Goal: Task Accomplishment & Management: Manage account settings

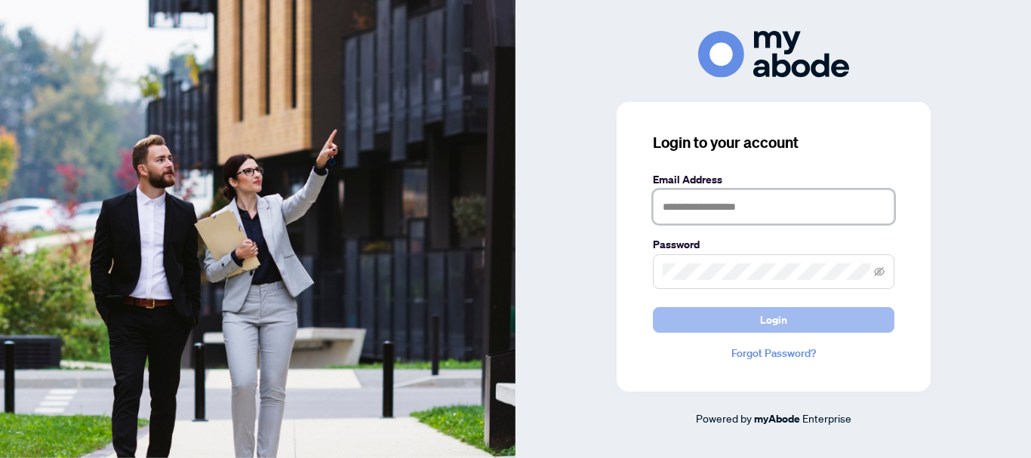
type input "**********"
click at [785, 315] on span "Login" at bounding box center [773, 320] width 27 height 24
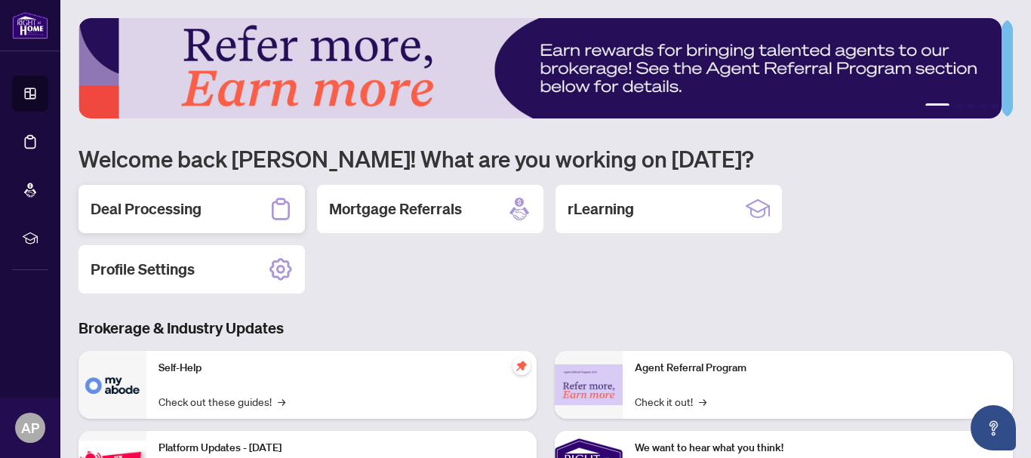
click at [137, 207] on h2 "Deal Processing" at bounding box center [146, 208] width 111 height 21
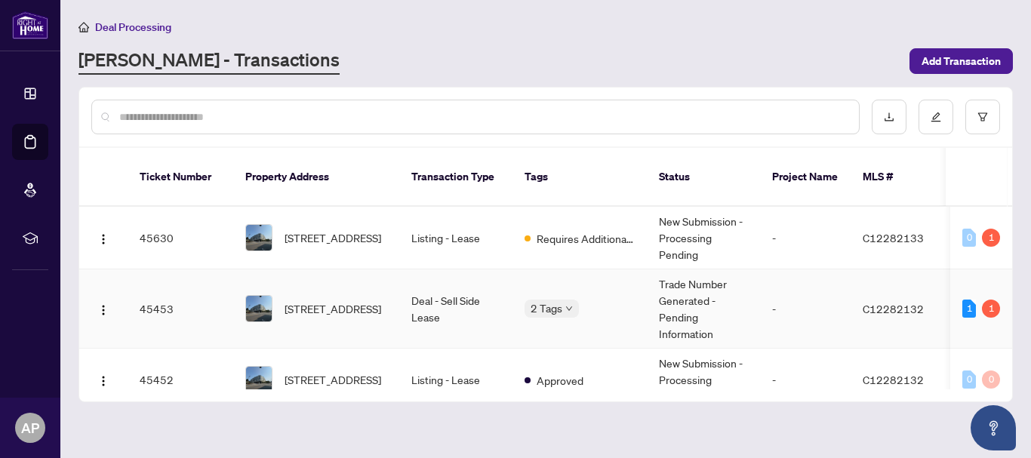
click at [676, 289] on td "Trade Number Generated - Pending Information" at bounding box center [703, 308] width 113 height 79
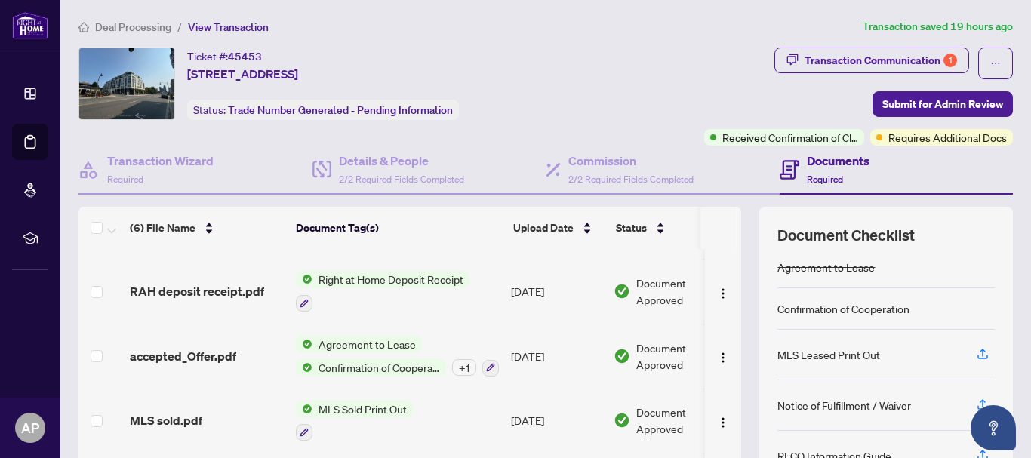
scroll to position [152, 0]
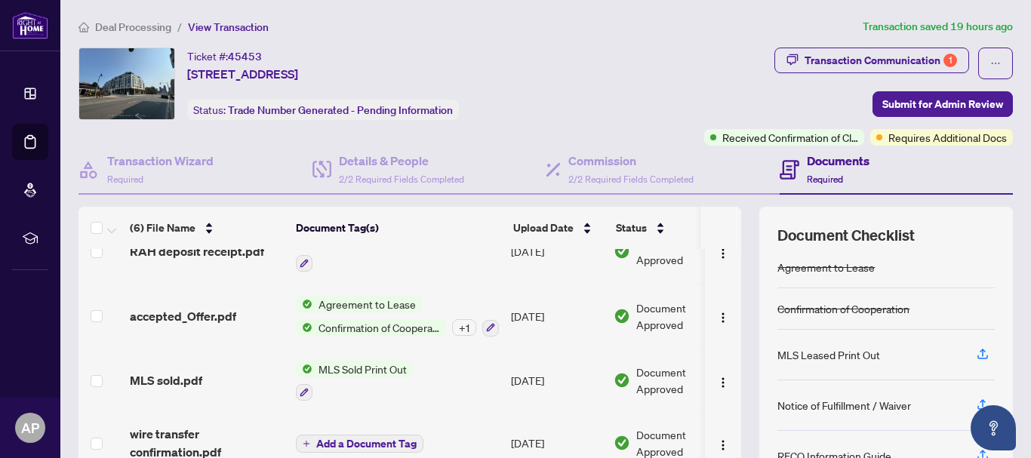
click at [110, 25] on span "Deal Processing" at bounding box center [133, 27] width 76 height 14
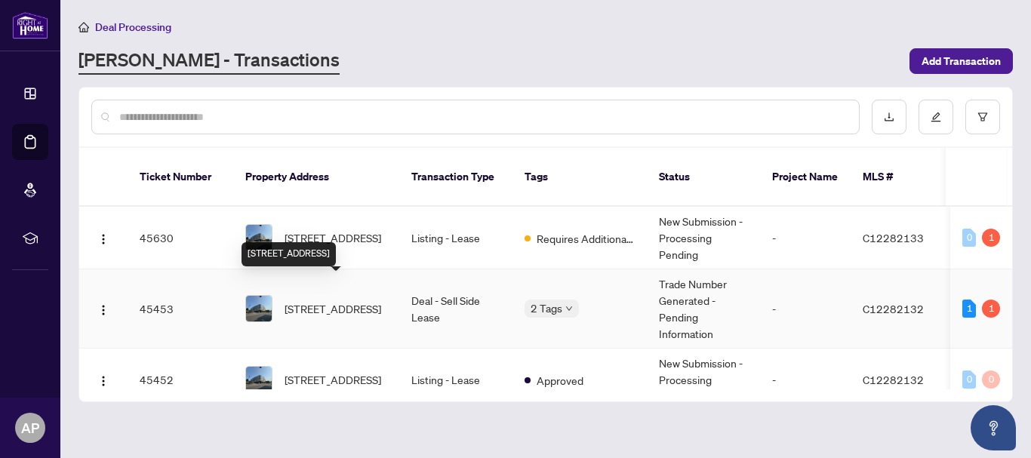
click at [330, 300] on span "[STREET_ADDRESS]" at bounding box center [332, 308] width 97 height 17
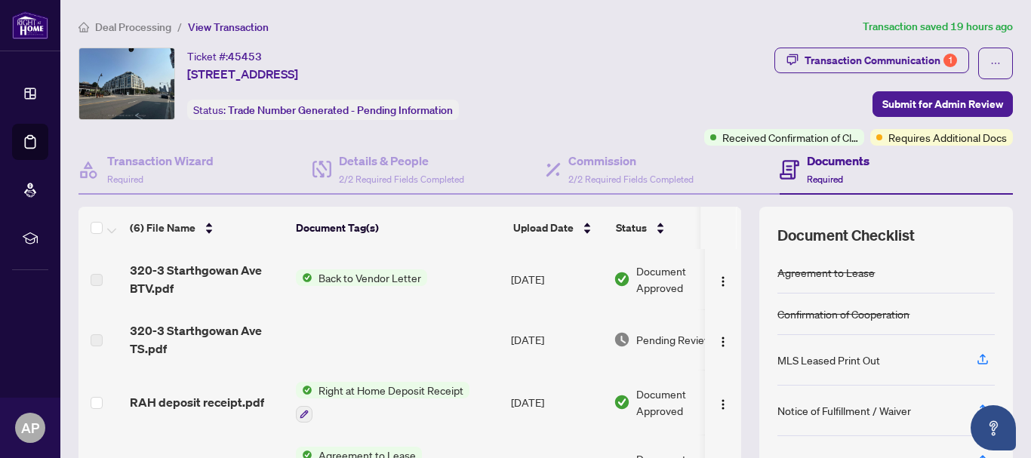
click at [124, 25] on span "Deal Processing" at bounding box center [133, 27] width 76 height 14
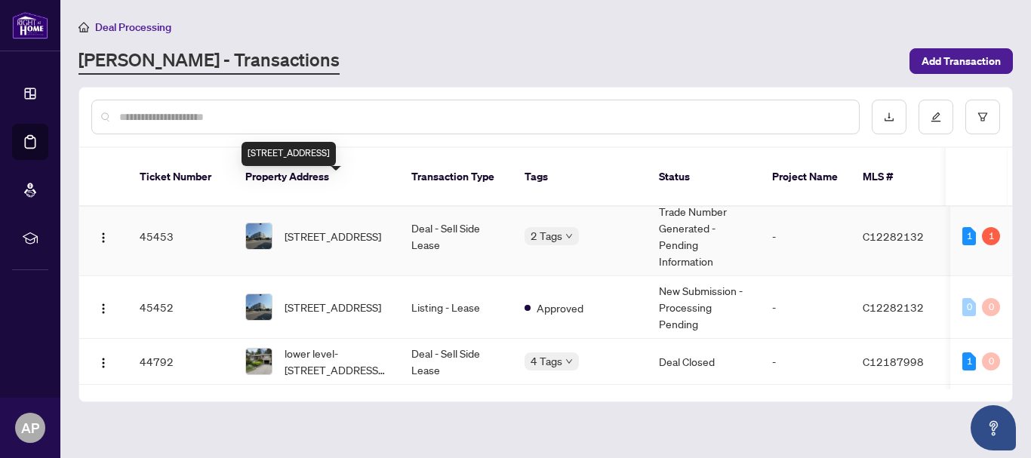
scroll to position [75, 0]
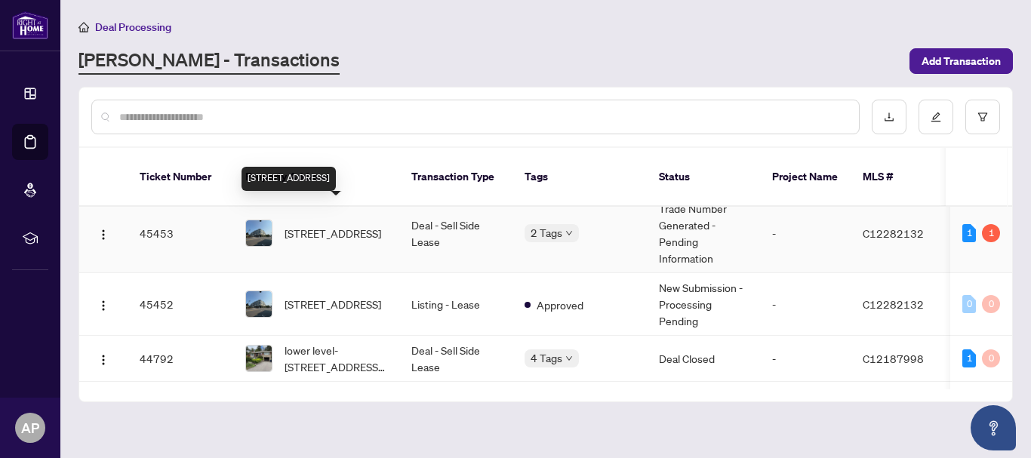
click at [346, 225] on span "[STREET_ADDRESS]" at bounding box center [332, 233] width 97 height 17
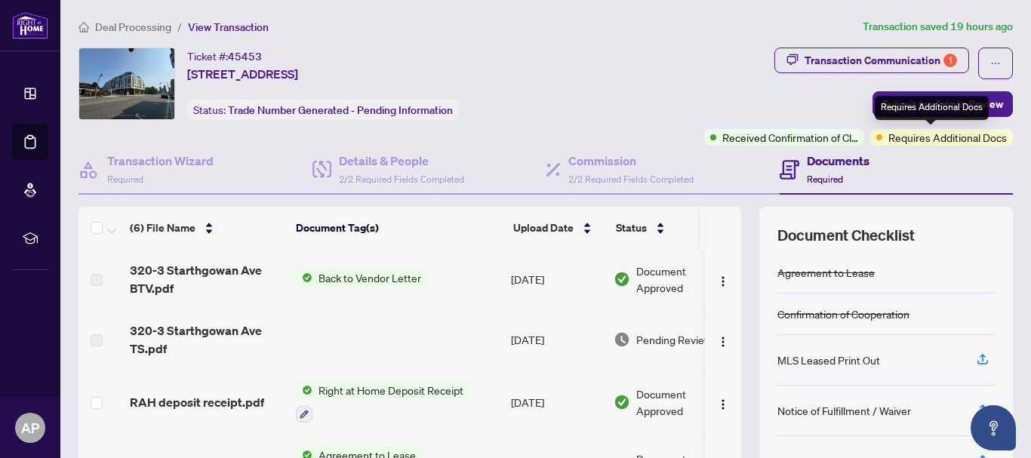
click at [930, 140] on span "Requires Additional Docs" at bounding box center [947, 137] width 118 height 17
click at [807, 174] on span "Required" at bounding box center [825, 179] width 36 height 11
drag, startPoint x: 649, startPoint y: 346, endPoint x: 591, endPoint y: 346, distance: 58.1
click at [591, 346] on tr "320-3 Starthgowan Ave TS.pdf Aug/17/2025 Pending Review" at bounding box center [424, 339] width 693 height 60
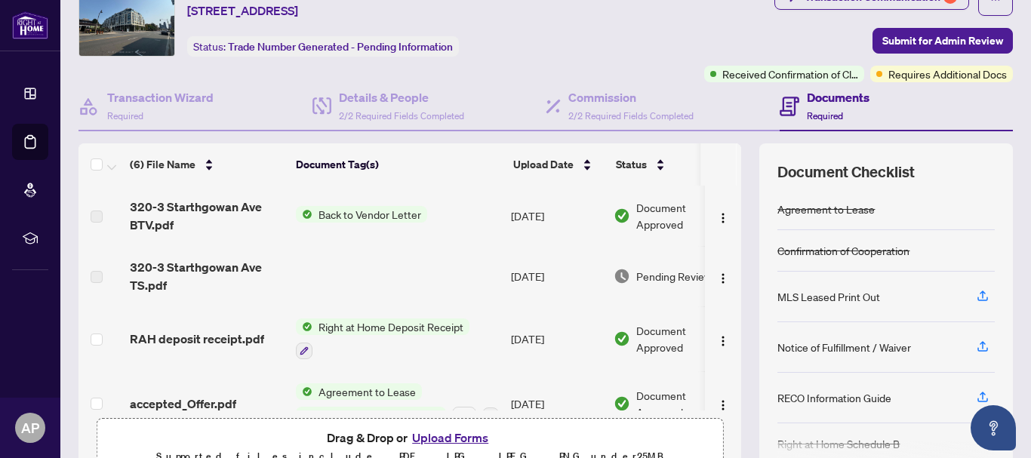
scroll to position [46, 0]
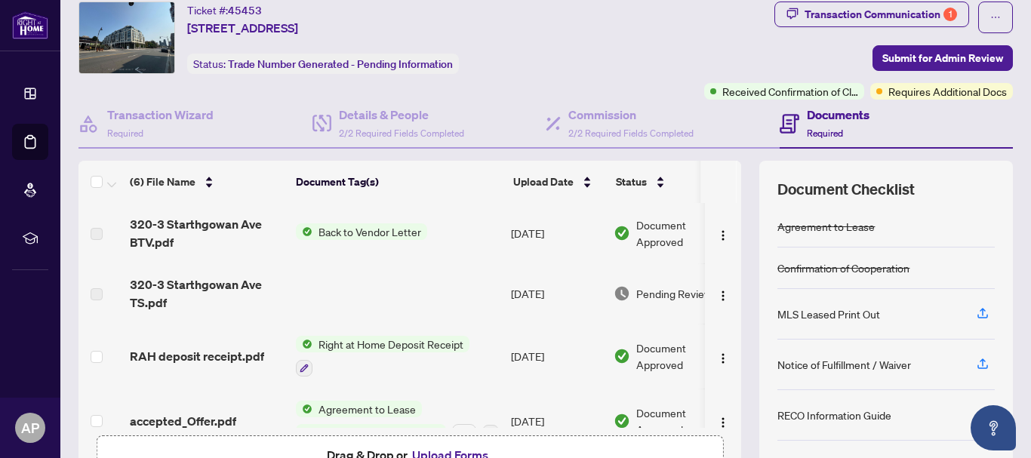
click at [410, 272] on td at bounding box center [397, 293] width 215 height 60
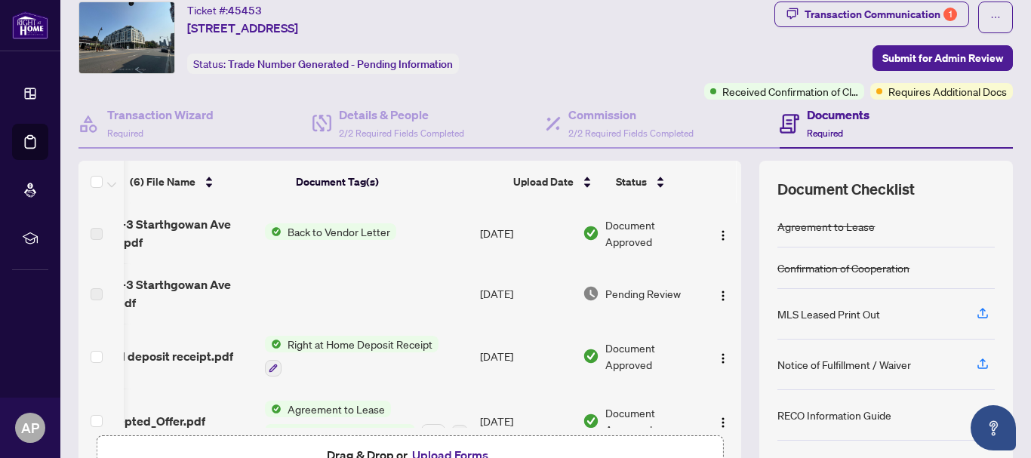
scroll to position [0, 48]
click at [717, 295] on img "button" at bounding box center [723, 296] width 12 height 12
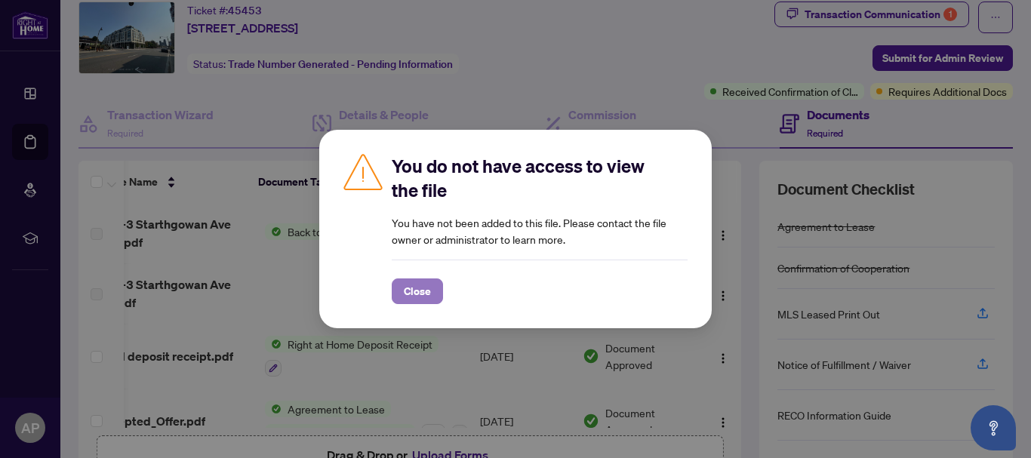
click at [419, 294] on span "Close" at bounding box center [417, 291] width 27 height 24
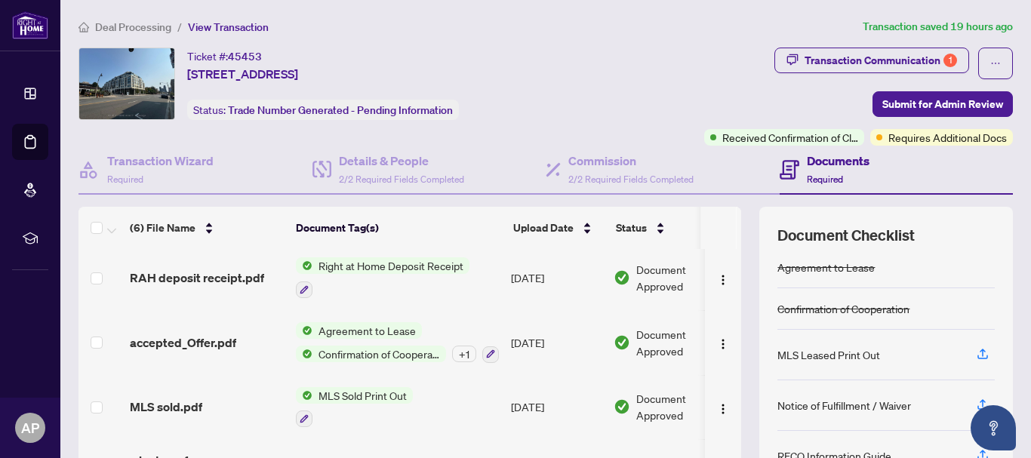
scroll to position [152, 0]
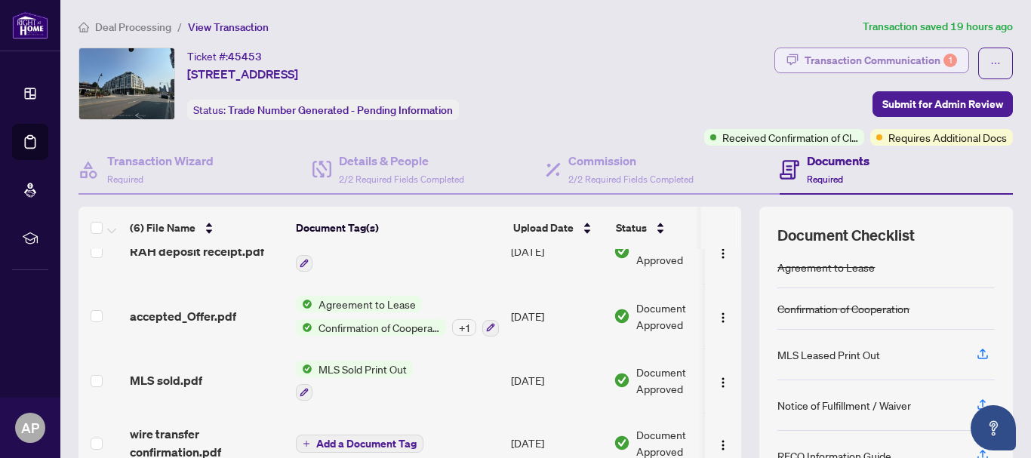
click at [875, 54] on div "Transaction Communication 1" at bounding box center [880, 60] width 152 height 24
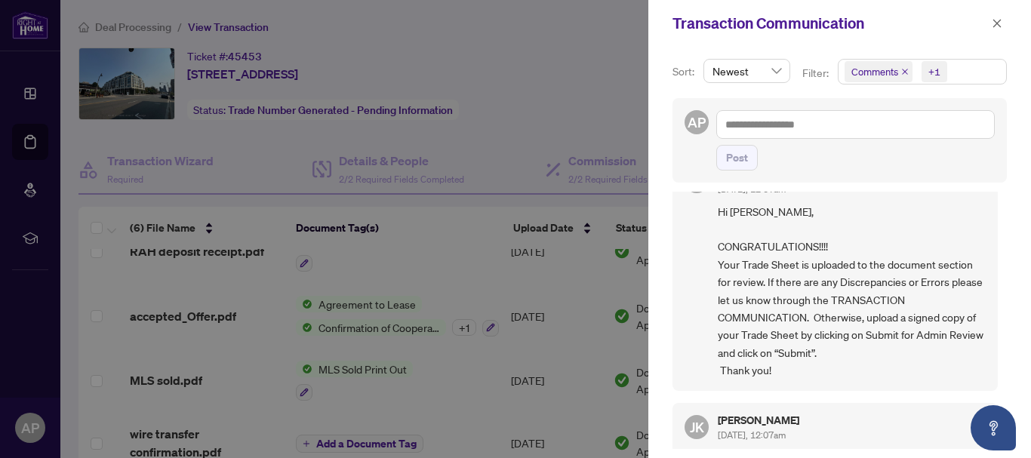
scroll to position [213, 0]
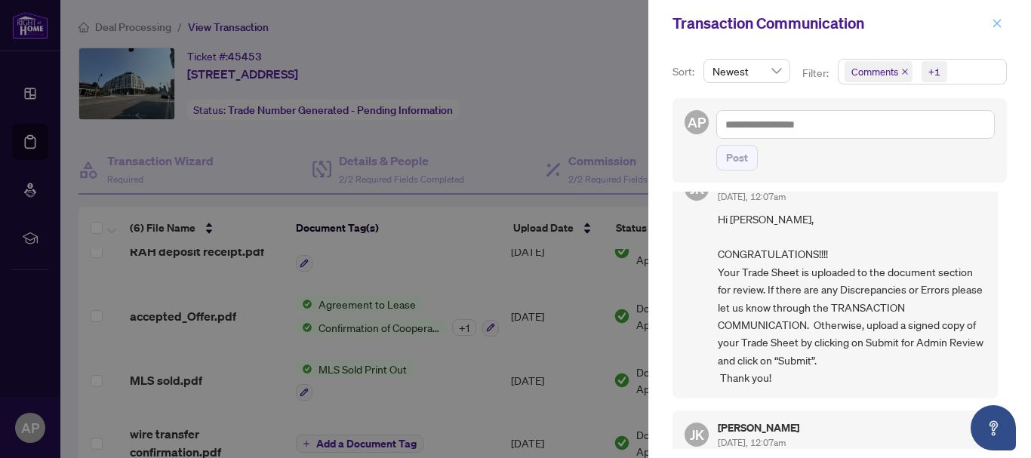
click at [1002, 25] on button "button" at bounding box center [997, 23] width 20 height 18
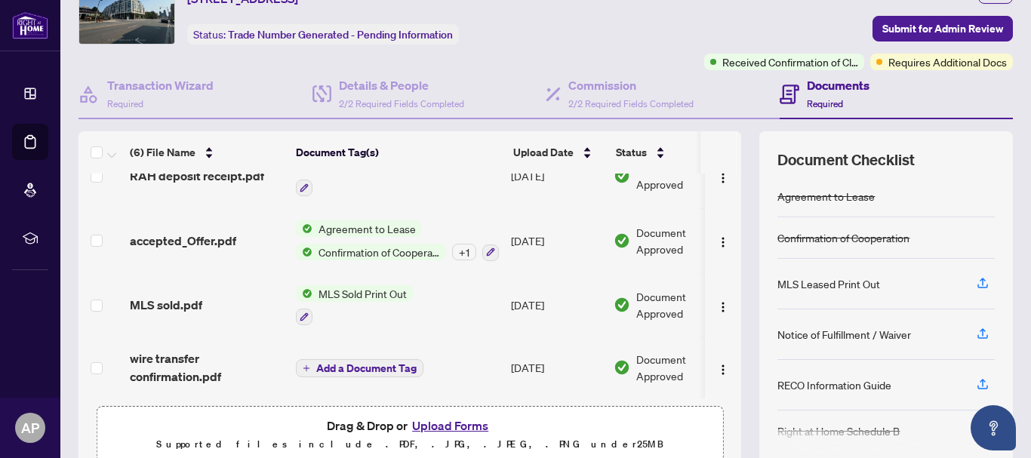
scroll to position [0, 0]
click at [810, 86] on h4 "Documents" at bounding box center [838, 85] width 63 height 18
click at [810, 91] on h4 "Documents" at bounding box center [838, 85] width 63 height 18
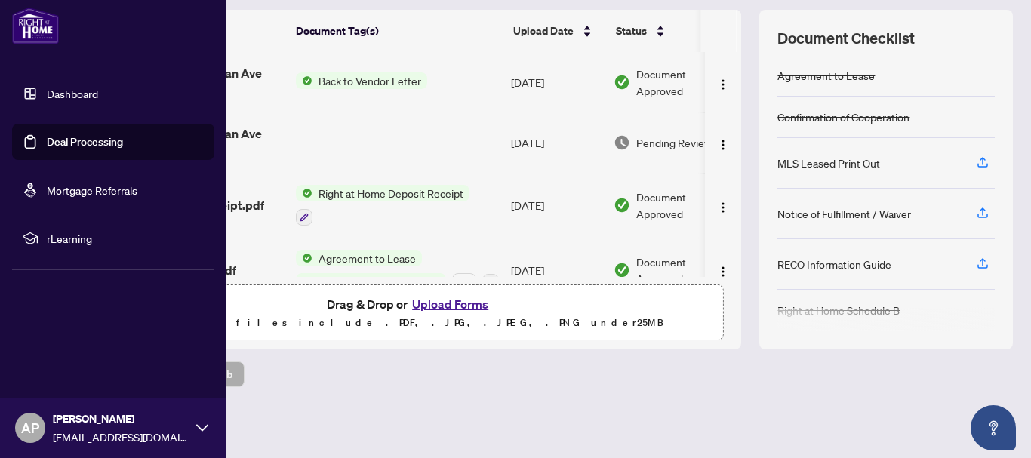
click at [63, 138] on link "Deal Processing" at bounding box center [85, 142] width 76 height 14
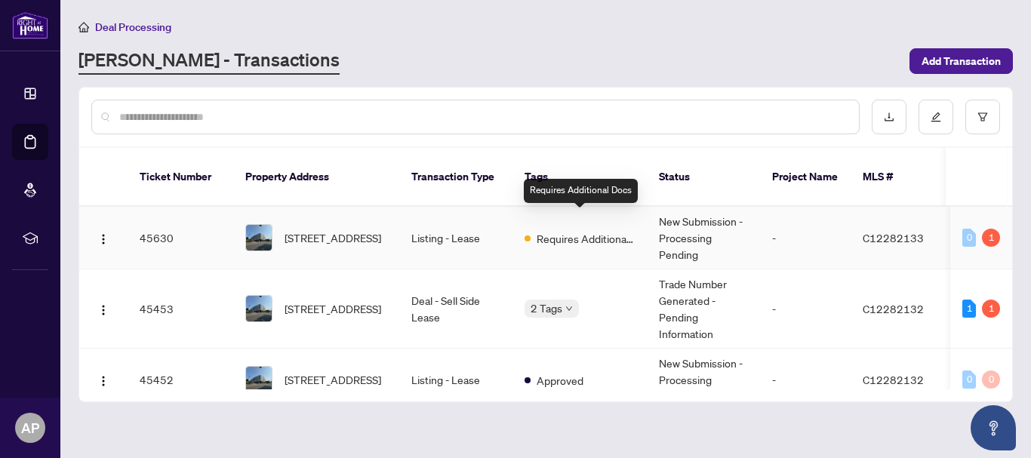
click at [564, 230] on span "Requires Additional Docs" at bounding box center [585, 238] width 98 height 17
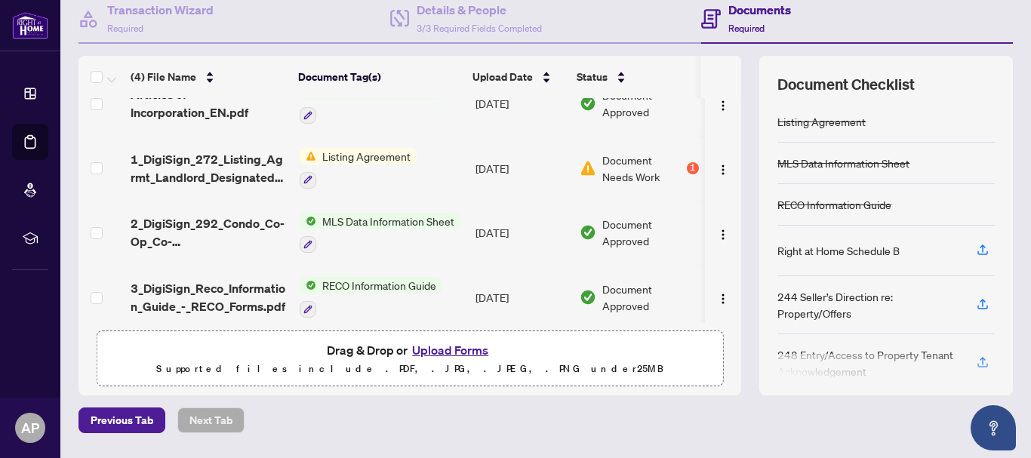
scroll to position [35, 0]
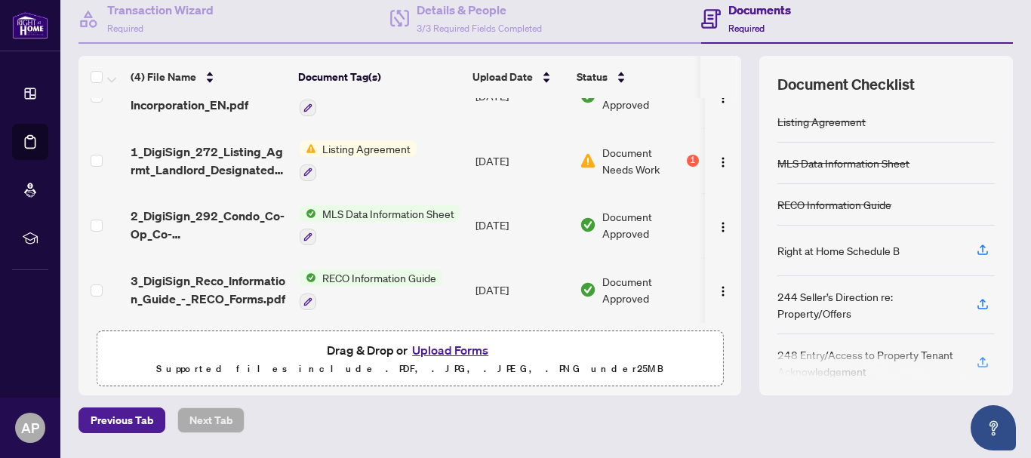
click at [611, 155] on span "Document Needs Work" at bounding box center [642, 160] width 81 height 33
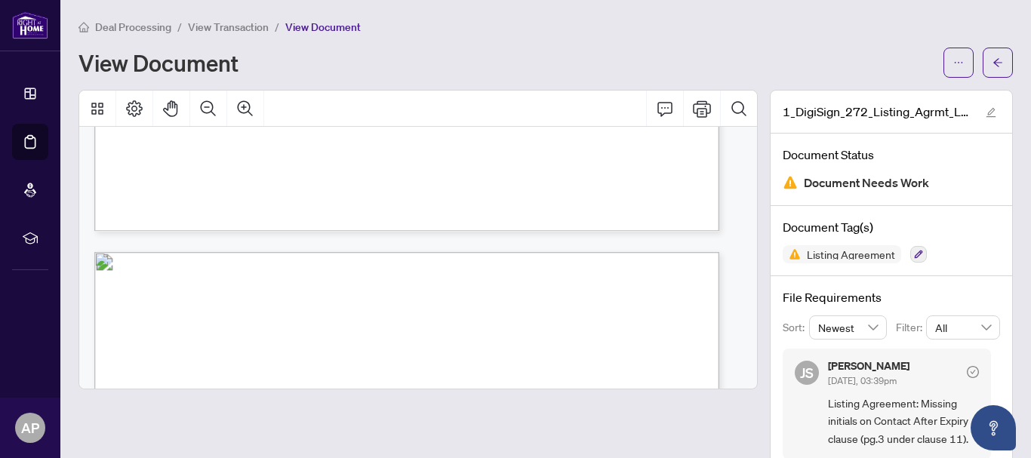
scroll to position [2339, 0]
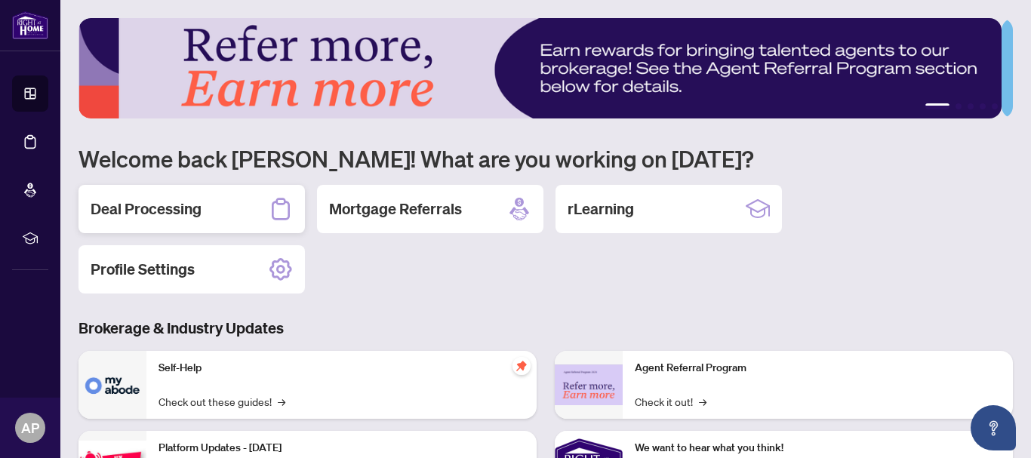
click at [148, 204] on h2 "Deal Processing" at bounding box center [146, 208] width 111 height 21
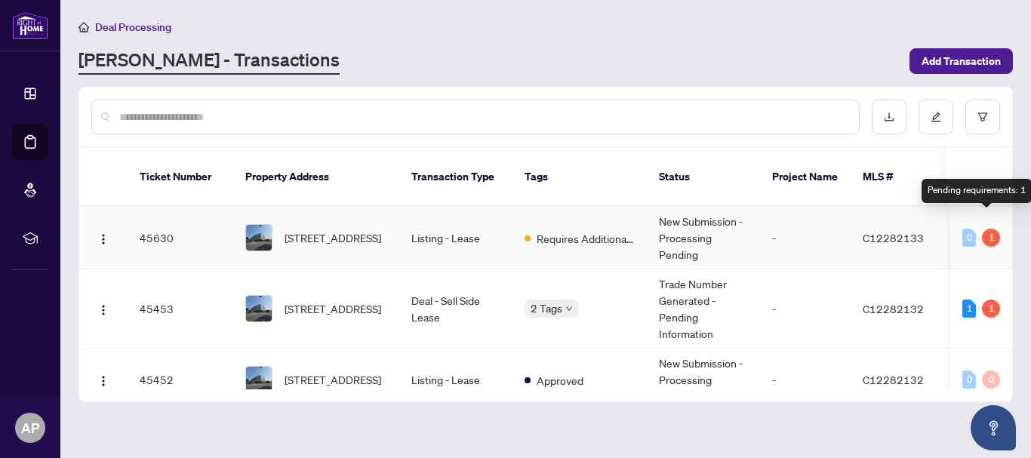
click at [985, 229] on div "1" at bounding box center [991, 238] width 18 height 18
click at [769, 226] on td "-" at bounding box center [805, 238] width 91 height 63
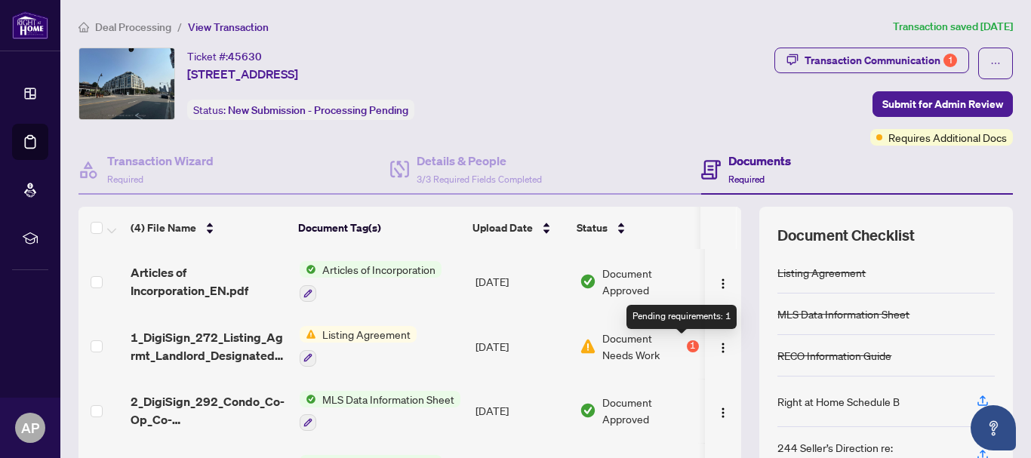
click at [687, 344] on div "1" at bounding box center [693, 346] width 12 height 12
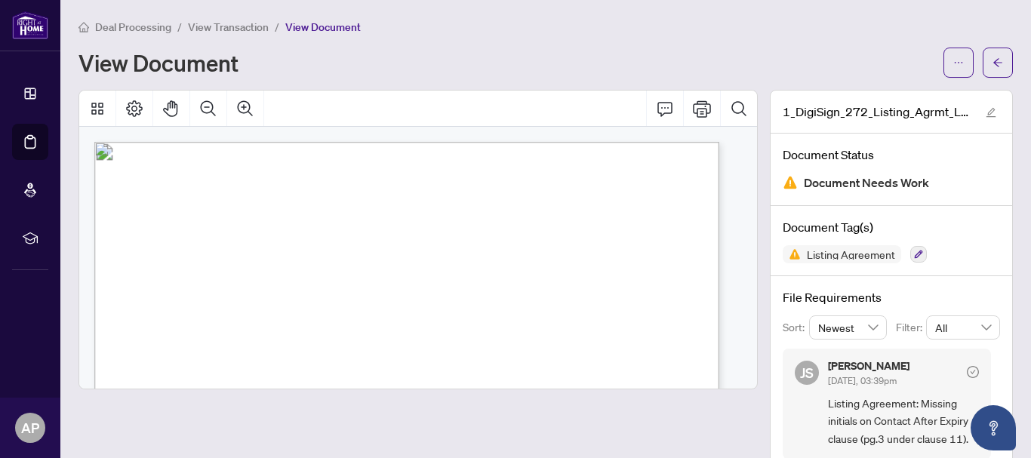
scroll to position [32, 0]
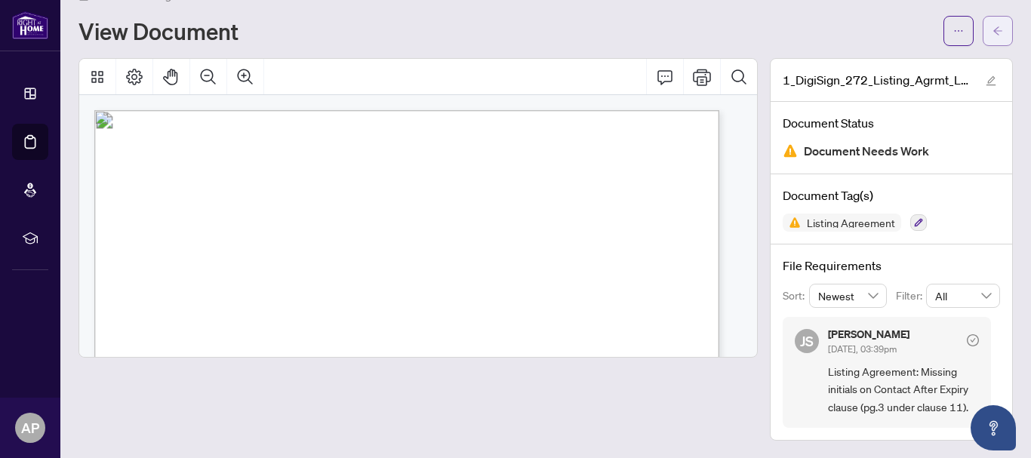
click at [992, 37] on span "button" at bounding box center [997, 31] width 11 height 24
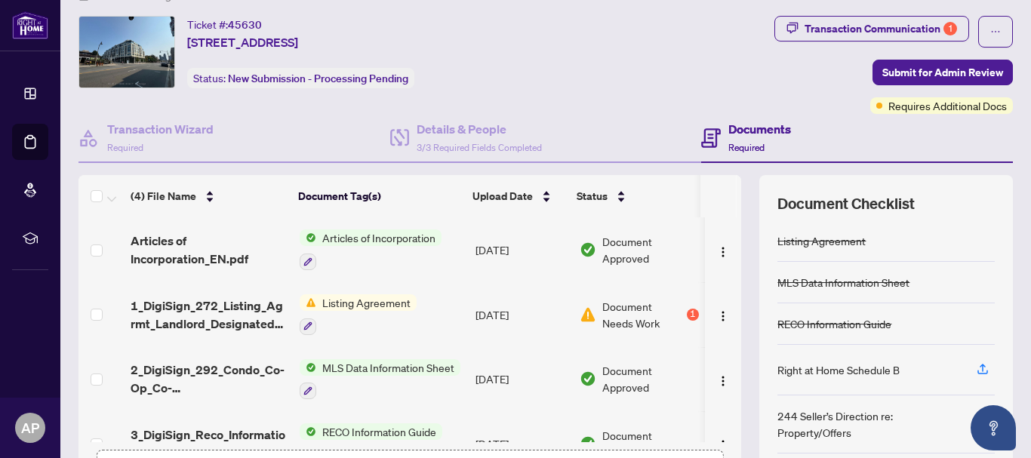
click at [357, 303] on span "Listing Agreement" at bounding box center [366, 302] width 100 height 17
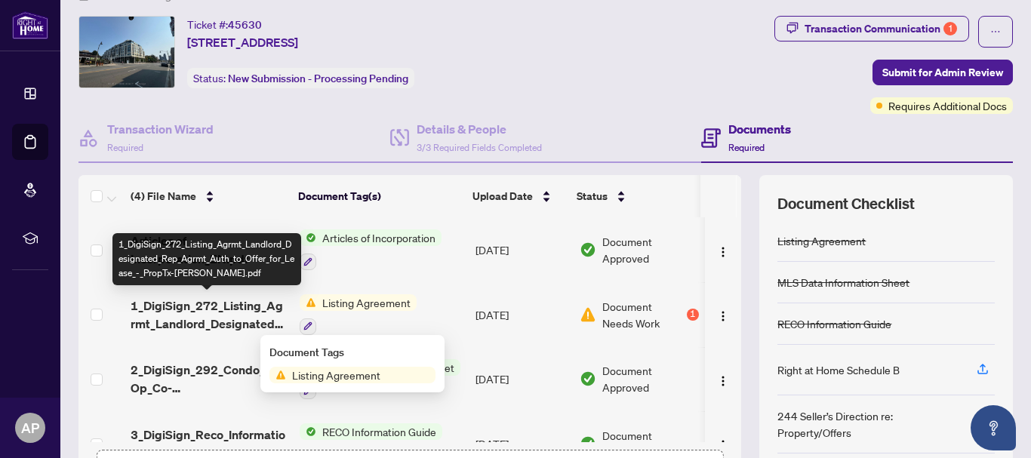
click at [235, 309] on span "1_DigiSign_272_Listing_Agrmt_Landlord_Designated_Rep_Agrmt_Auth_to_Offer_for_Le…" at bounding box center [209, 315] width 157 height 36
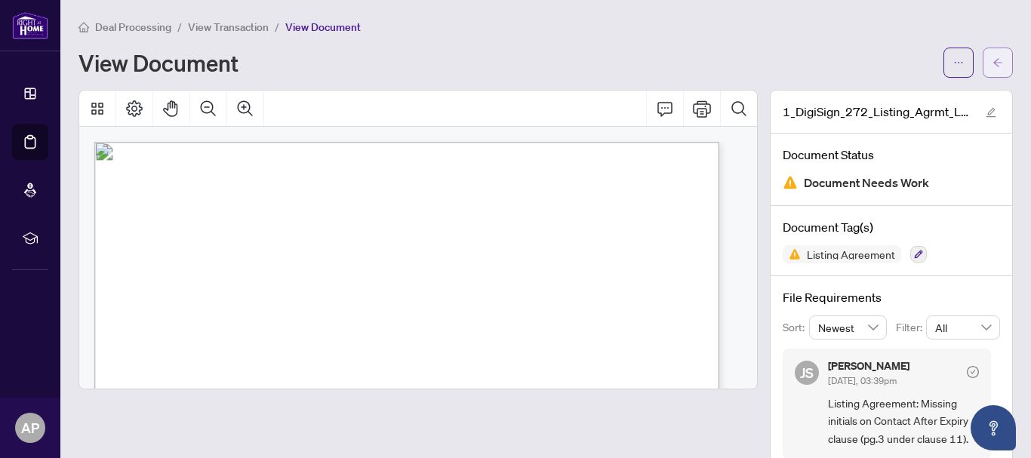
click at [992, 63] on icon "arrow-left" at bounding box center [997, 62] width 11 height 11
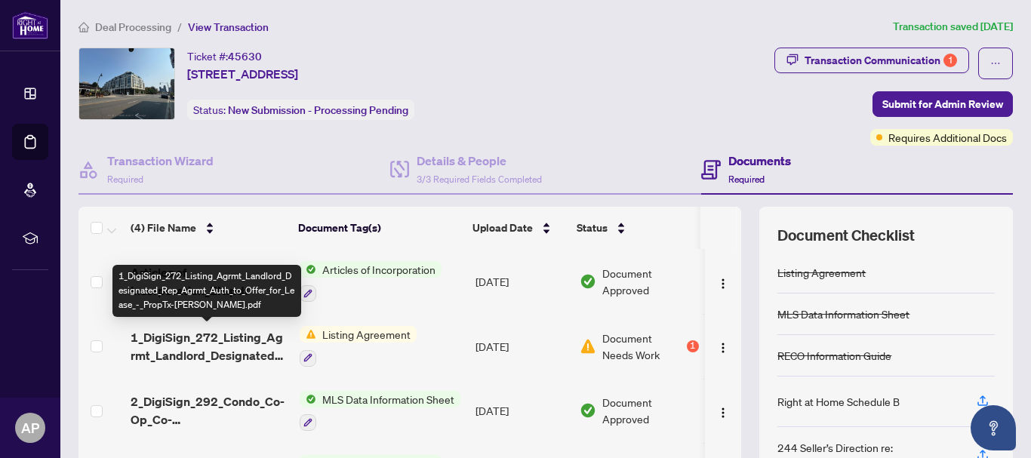
click at [219, 341] on span "1_DigiSign_272_Listing_Agrmt_Landlord_Designated_Rep_Agrmt_Auth_to_Offer_for_Le…" at bounding box center [209, 346] width 157 height 36
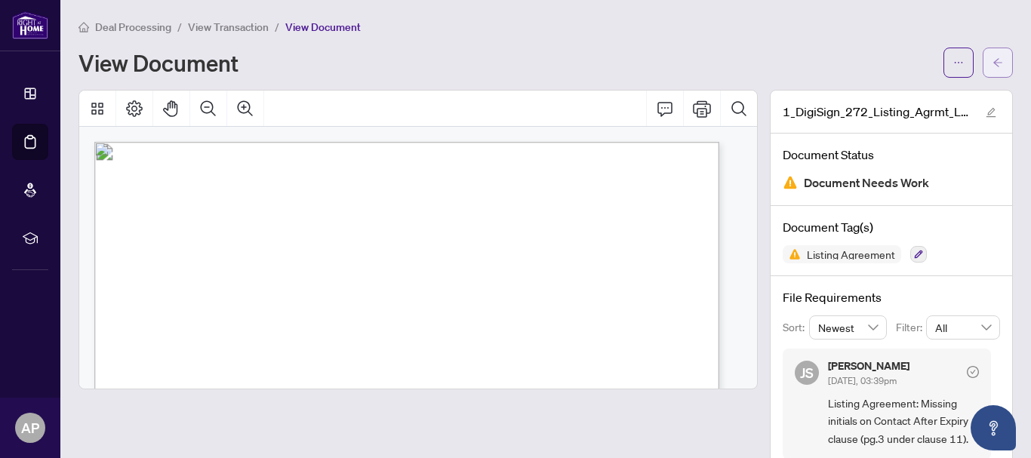
click at [992, 66] on icon "arrow-left" at bounding box center [997, 62] width 11 height 11
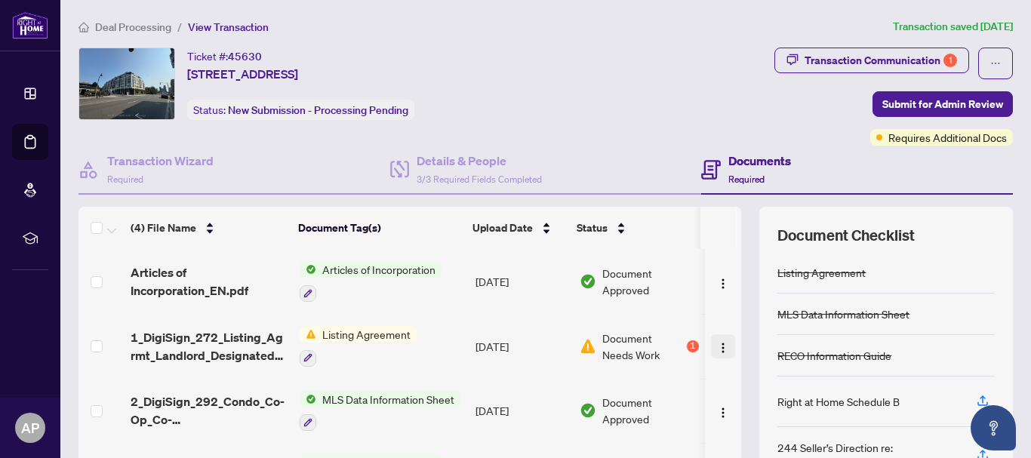
click at [717, 346] on img "button" at bounding box center [723, 348] width 12 height 12
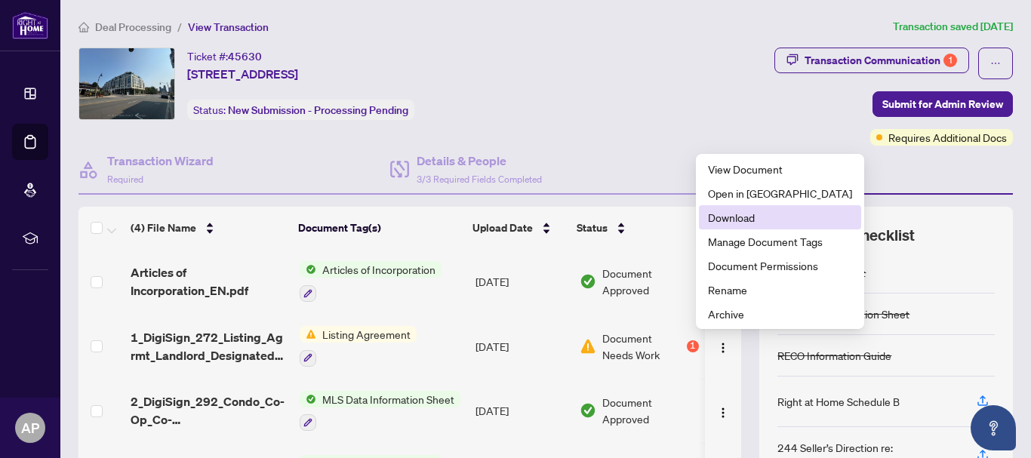
click at [760, 214] on span "Download" at bounding box center [780, 217] width 144 height 17
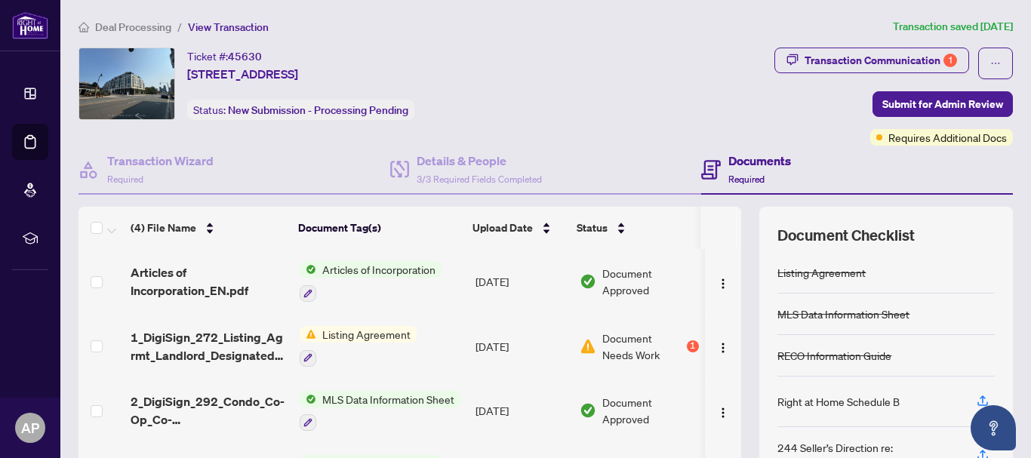
scroll to position [35, 0]
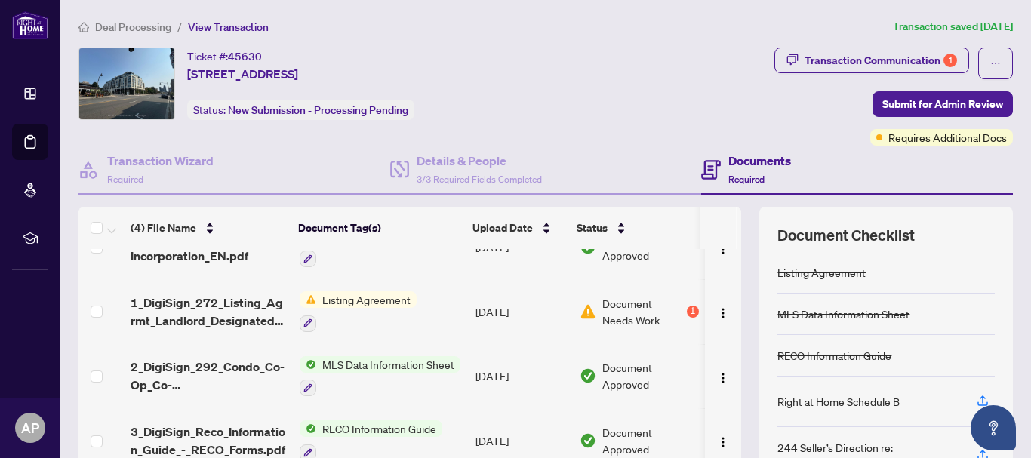
click at [630, 312] on span "Document Needs Work" at bounding box center [642, 311] width 81 height 33
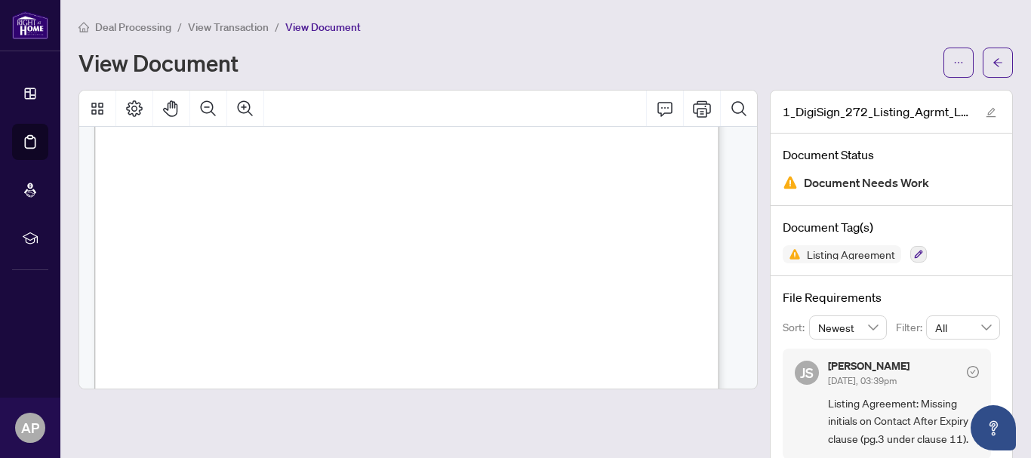
scroll to position [32, 0]
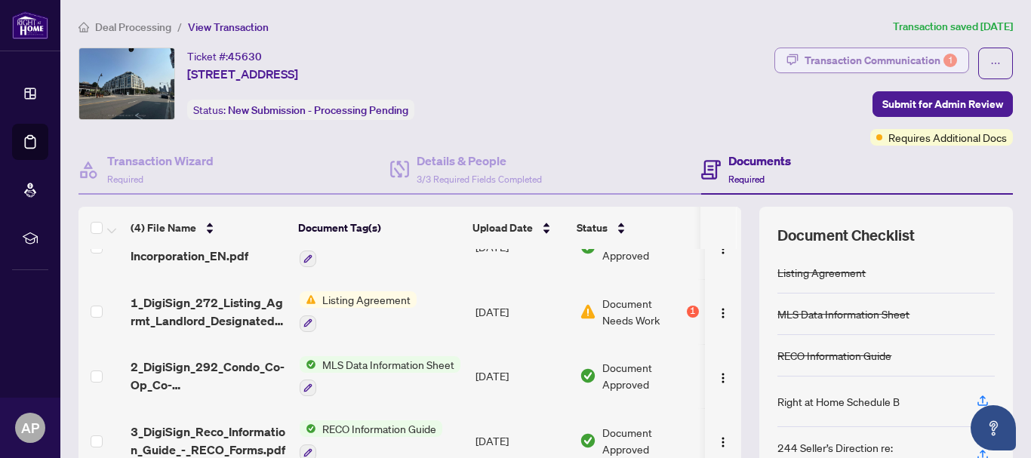
click at [900, 61] on div "Transaction Communication 1" at bounding box center [880, 60] width 152 height 24
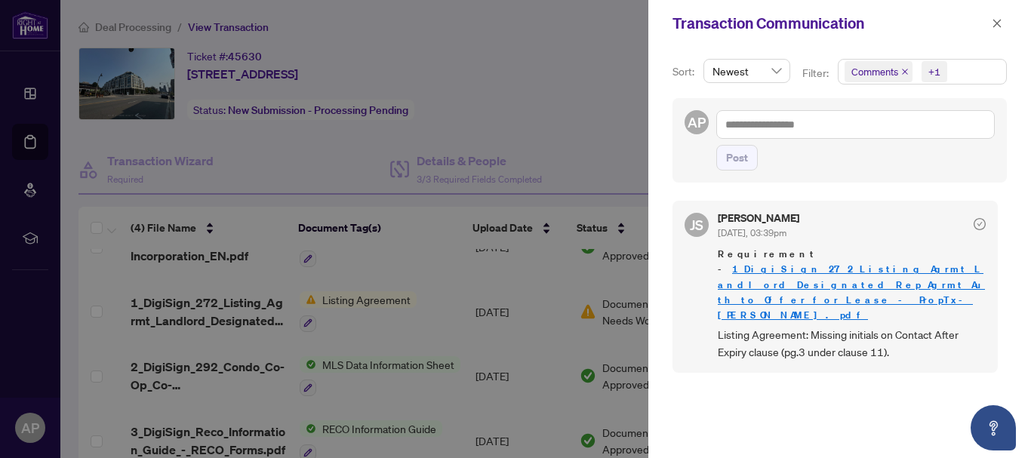
click at [30, 26] on div at bounding box center [515, 229] width 1031 height 458
click at [517, 47] on div at bounding box center [515, 229] width 1031 height 458
click at [1000, 20] on icon "close" at bounding box center [997, 23] width 8 height 8
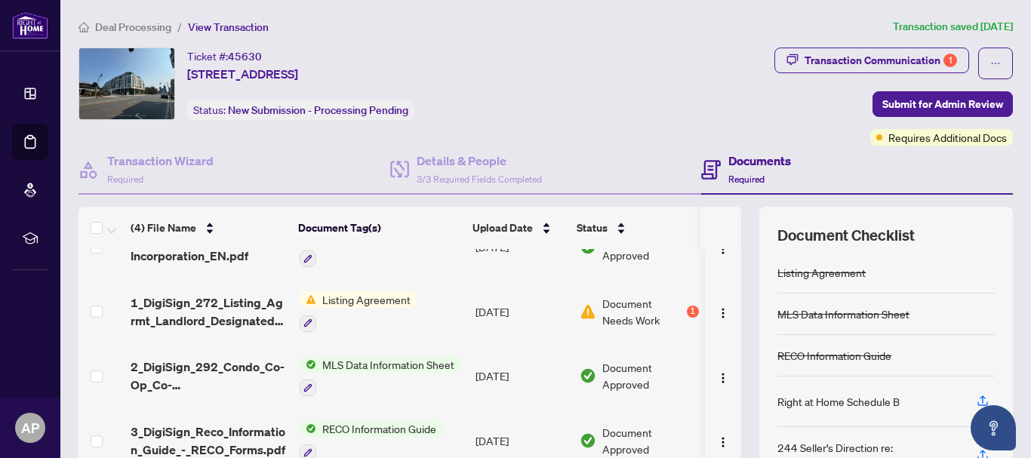
click at [110, 23] on span "Deal Processing" at bounding box center [133, 27] width 76 height 14
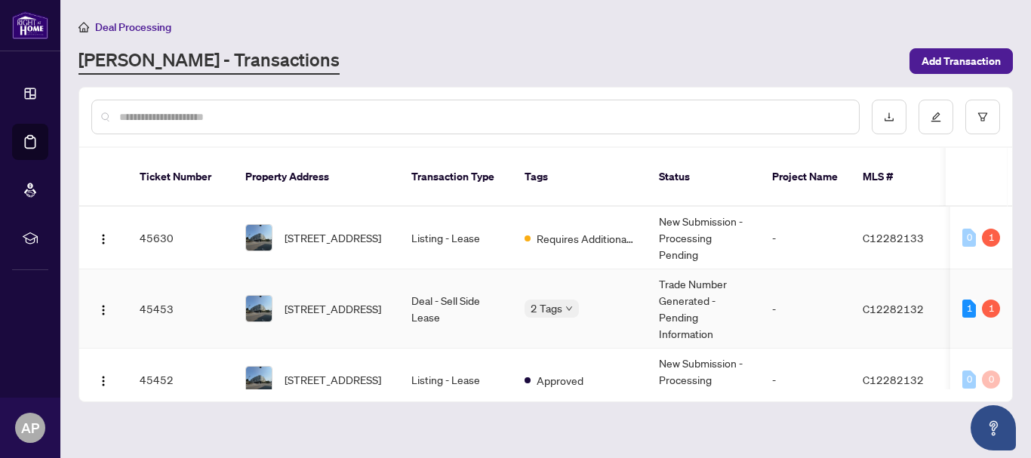
click at [696, 289] on td "Trade Number Generated - Pending Information" at bounding box center [703, 308] width 113 height 79
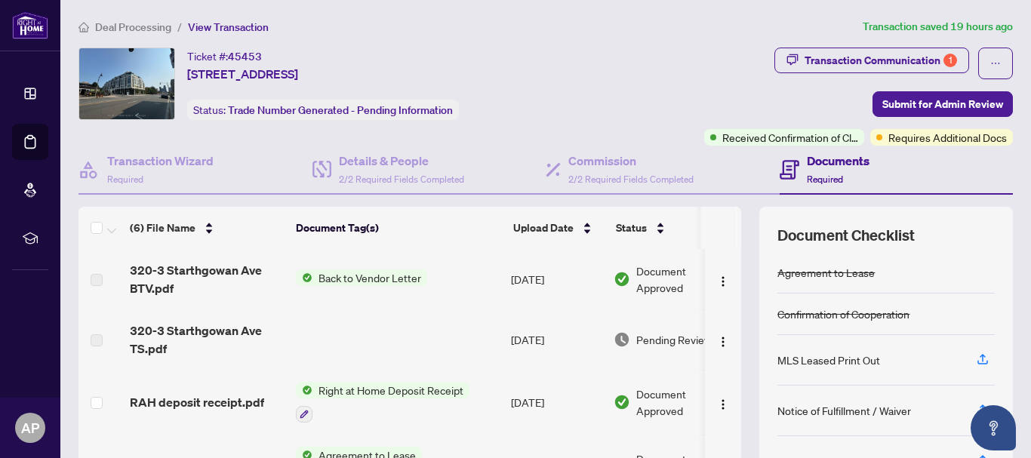
click at [305, 275] on img at bounding box center [304, 277] width 17 height 17
click at [177, 264] on span "320-3 Starthgowan Ave BTV.pdf" at bounding box center [207, 279] width 154 height 36
click at [177, 281] on span "320-3 Starthgowan Ave BTV.pdf" at bounding box center [207, 279] width 154 height 36
drag, startPoint x: 187, startPoint y: 268, endPoint x: 324, endPoint y: 286, distance: 137.8
click at [189, 268] on span "320-3 Starthgowan Ave BTV.pdf" at bounding box center [207, 279] width 154 height 36
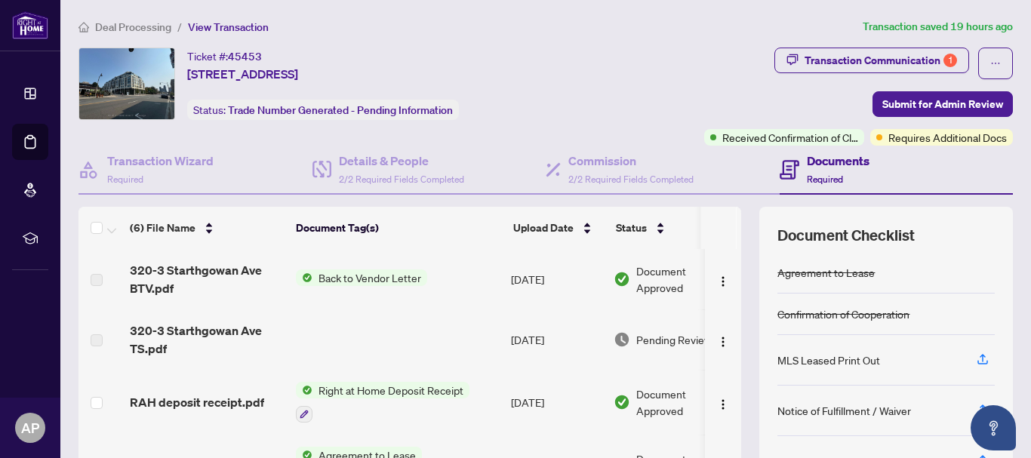
click at [350, 281] on span "Back to Vendor Letter" at bounding box center [369, 277] width 115 height 17
click at [340, 328] on span "Back to Vendor Letter" at bounding box center [350, 328] width 115 height 17
click at [717, 278] on img "button" at bounding box center [723, 281] width 12 height 12
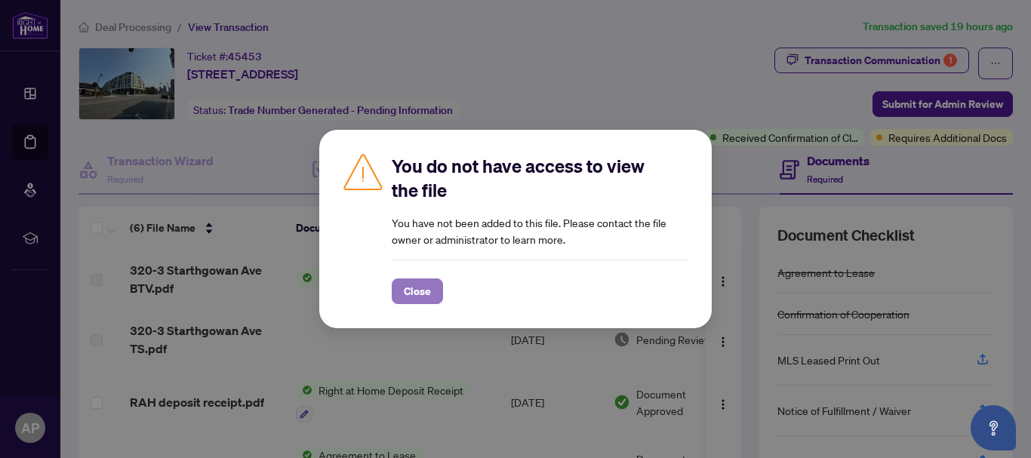
click at [419, 294] on span "Close" at bounding box center [417, 291] width 27 height 24
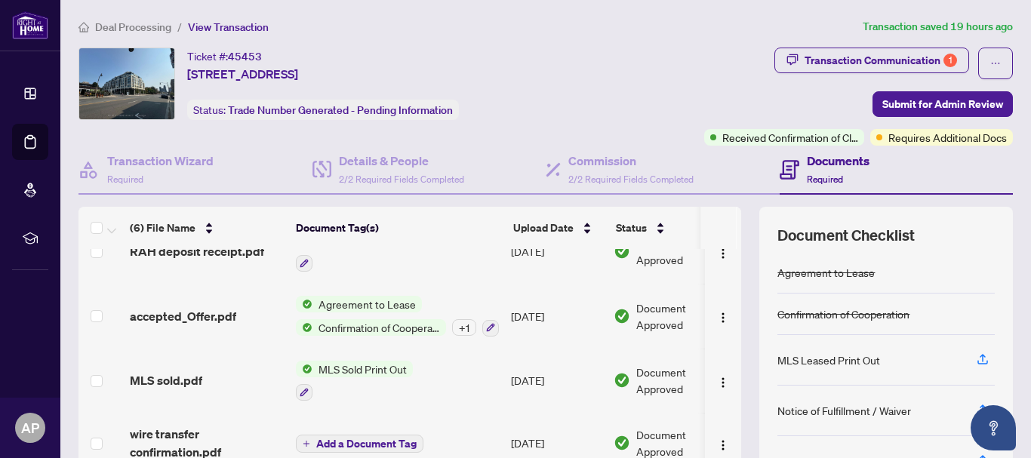
drag, startPoint x: 810, startPoint y: 167, endPoint x: 807, endPoint y: 176, distance: 9.3
click at [808, 174] on div "Documents Required" at bounding box center [838, 169] width 63 height 35
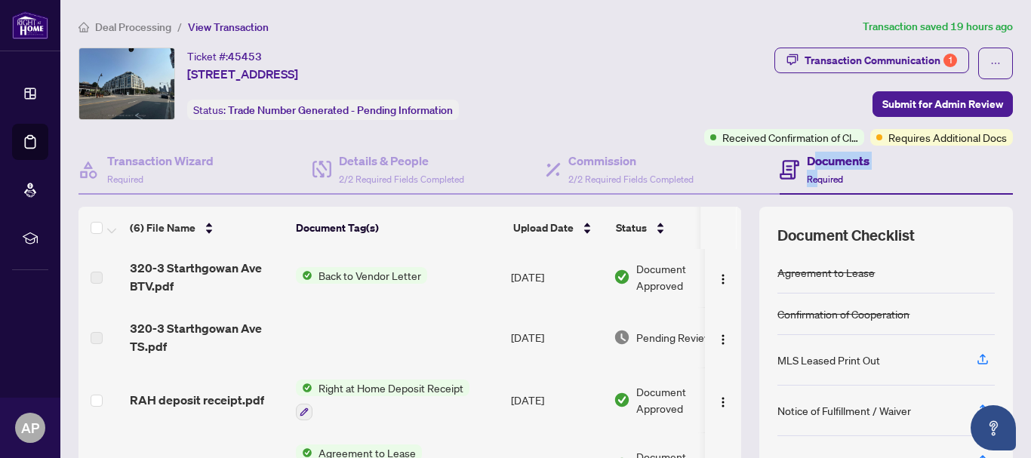
scroll to position [1, 0]
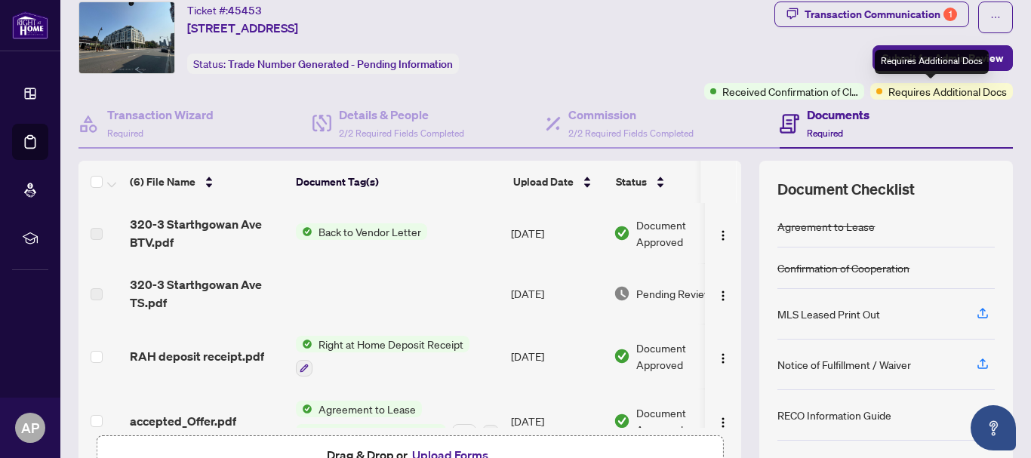
click at [917, 97] on span "Requires Additional Docs" at bounding box center [947, 91] width 118 height 17
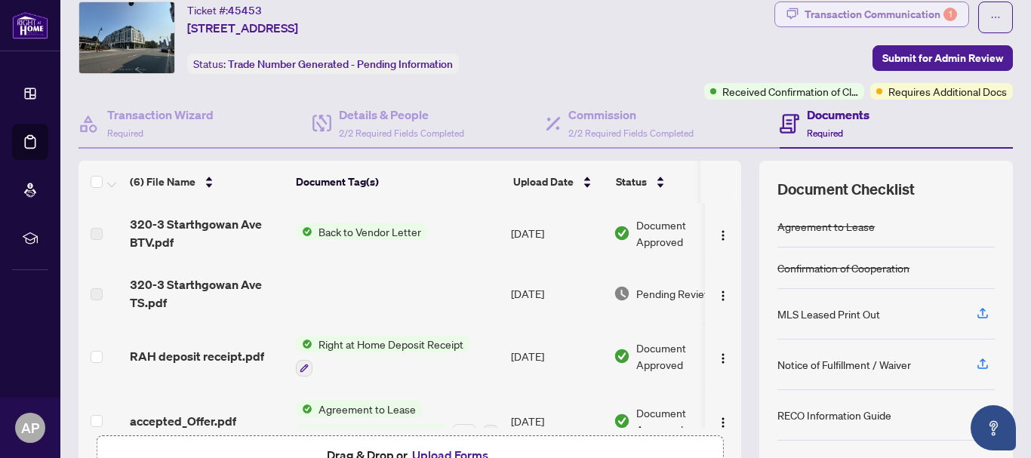
click at [856, 12] on div "Transaction Communication 1" at bounding box center [880, 14] width 152 height 24
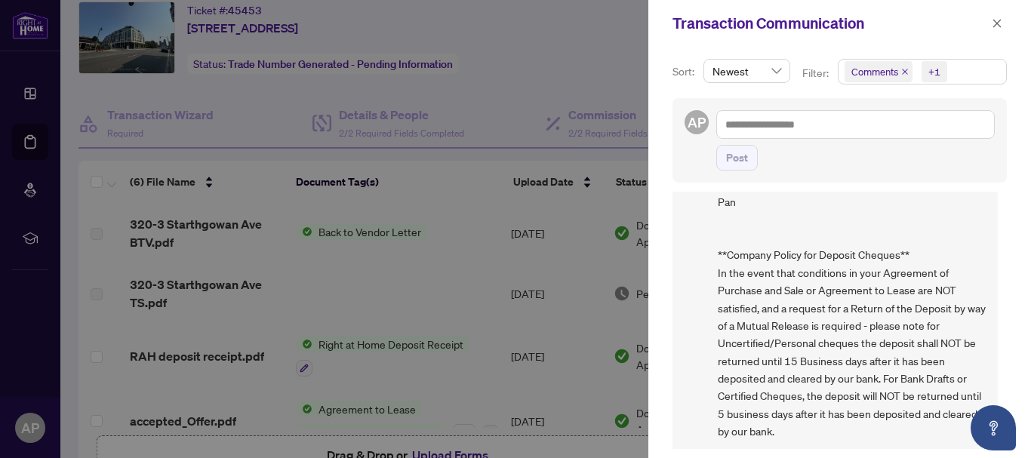
scroll to position [3, 0]
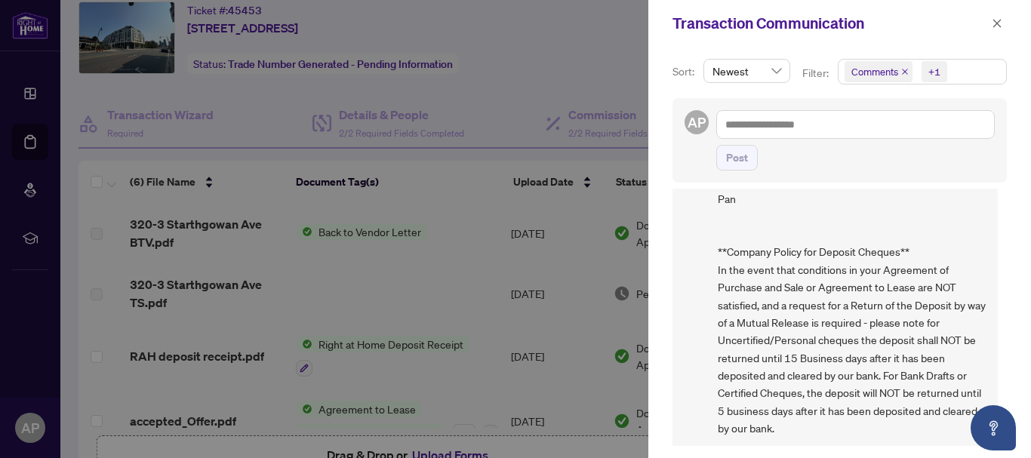
click at [467, 284] on div at bounding box center [515, 229] width 1031 height 458
click at [996, 26] on icon "close" at bounding box center [996, 23] width 11 height 11
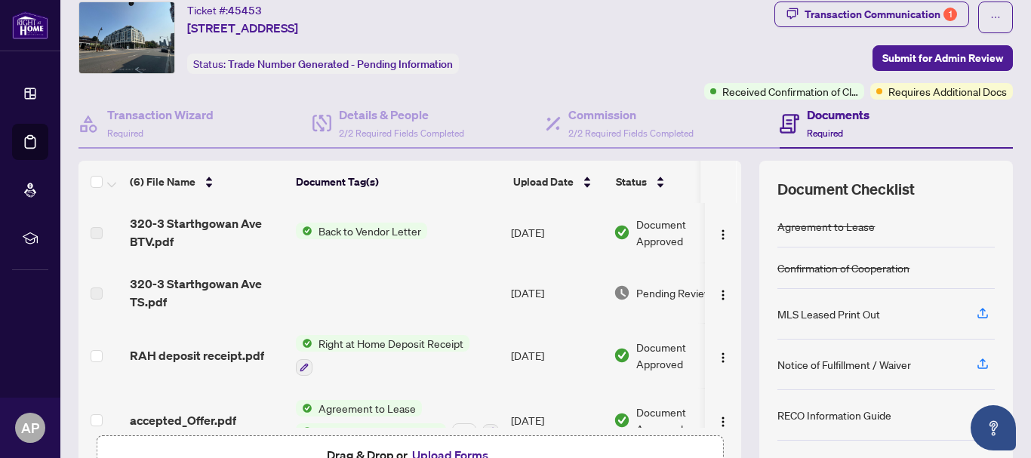
scroll to position [0, 0]
click at [717, 292] on img "button" at bounding box center [723, 296] width 12 height 12
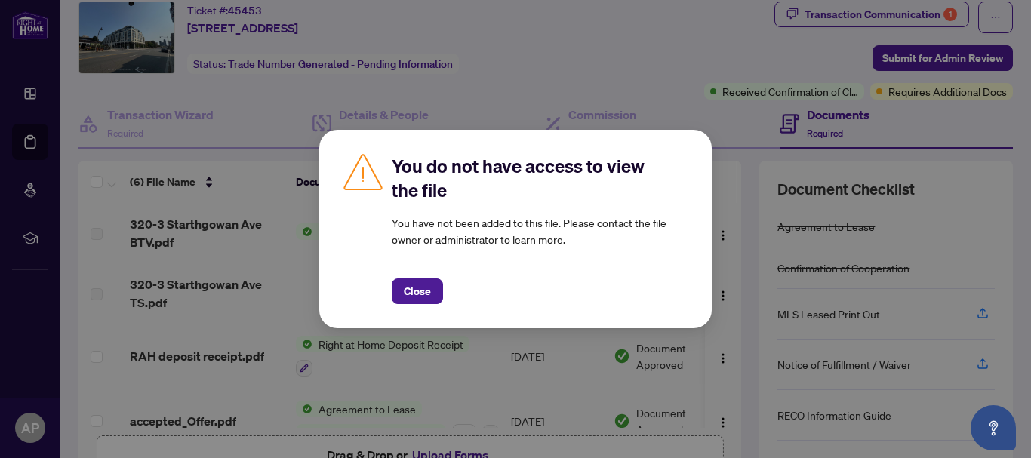
click at [410, 305] on div "You do not have access to view the file You have not been added to this file. P…" at bounding box center [515, 229] width 392 height 198
click at [408, 299] on span "Close" at bounding box center [417, 291] width 27 height 24
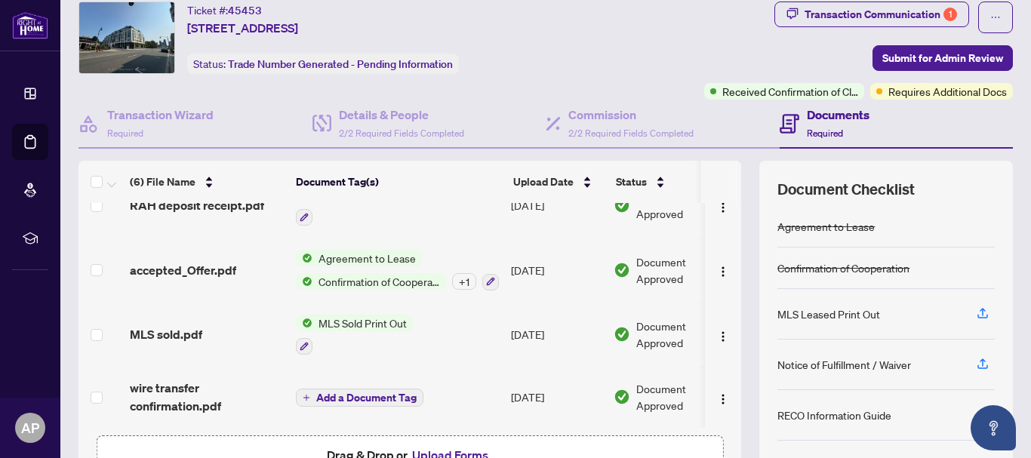
scroll to position [152, 0]
click at [820, 128] on span "Required" at bounding box center [825, 133] width 36 height 11
click at [821, 128] on span "Required" at bounding box center [825, 133] width 36 height 11
click at [172, 122] on h4 "Transaction Wizard" at bounding box center [160, 115] width 106 height 18
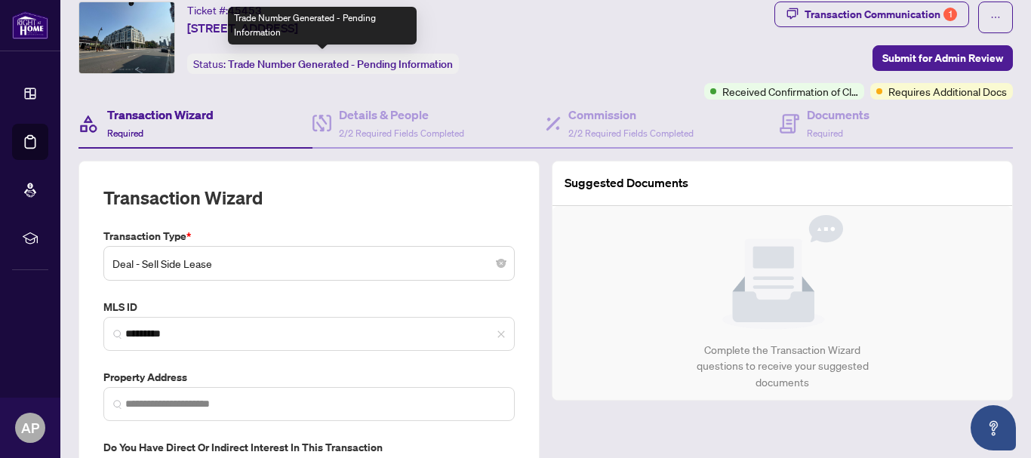
type input "**********"
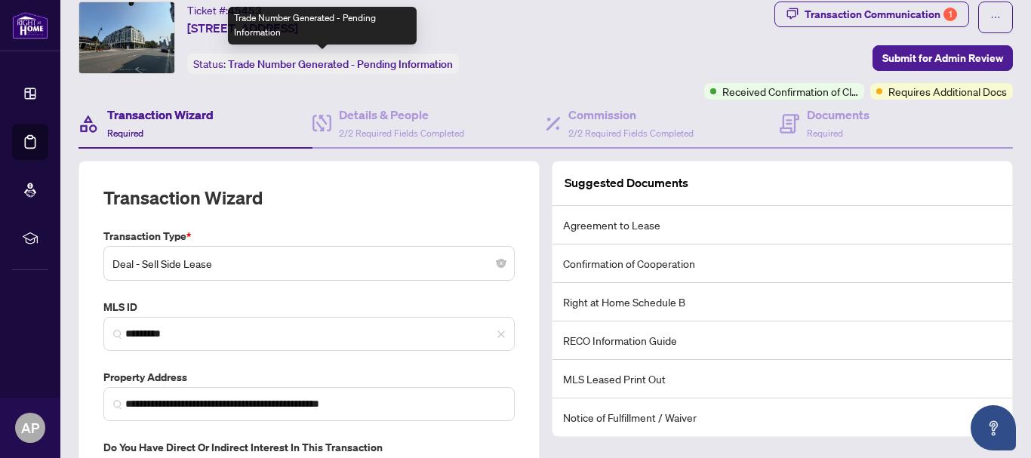
click at [300, 66] on span "Trade Number Generated - Pending Information" at bounding box center [340, 64] width 225 height 14
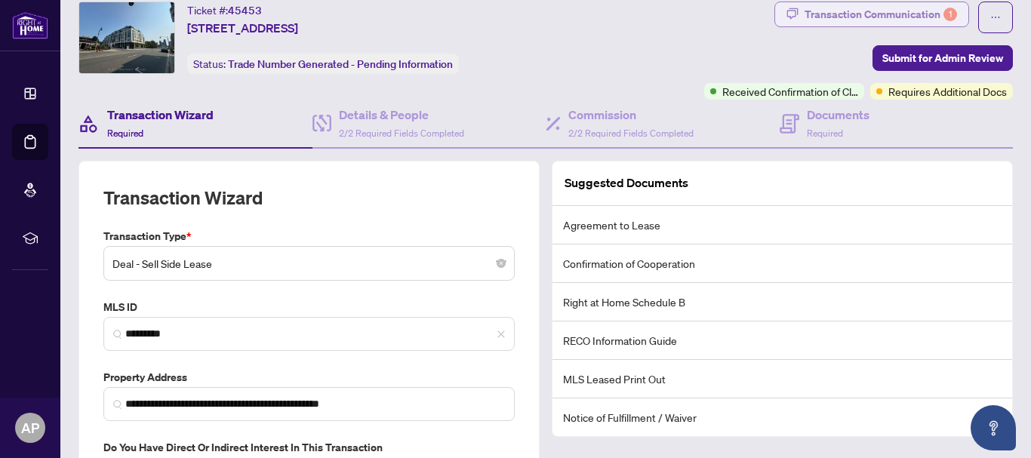
click at [793, 13] on button "Transaction Communication 1" at bounding box center [871, 15] width 195 height 26
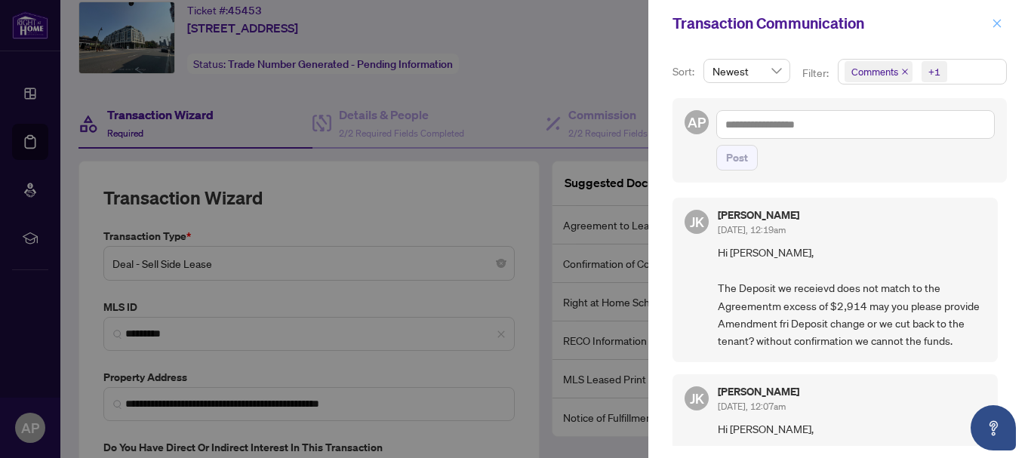
click at [1003, 26] on button "button" at bounding box center [997, 23] width 20 height 18
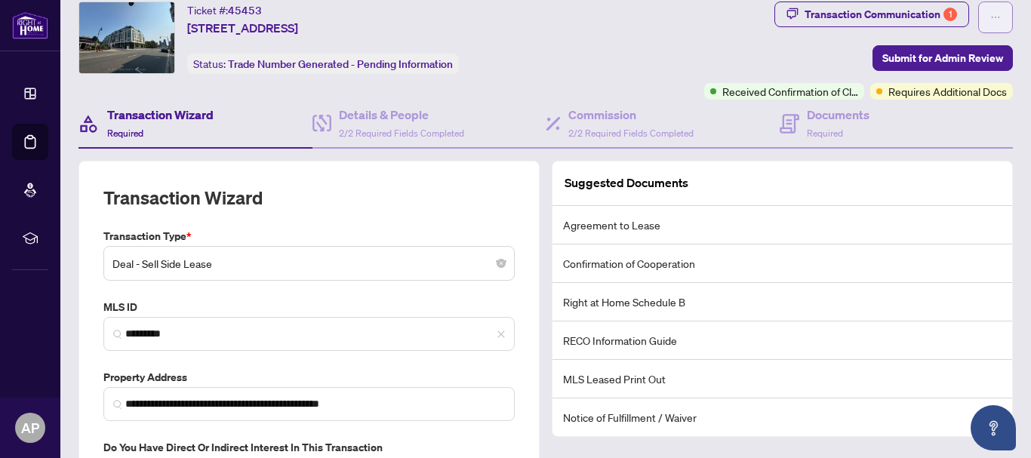
click at [991, 18] on button "button" at bounding box center [995, 18] width 35 height 32
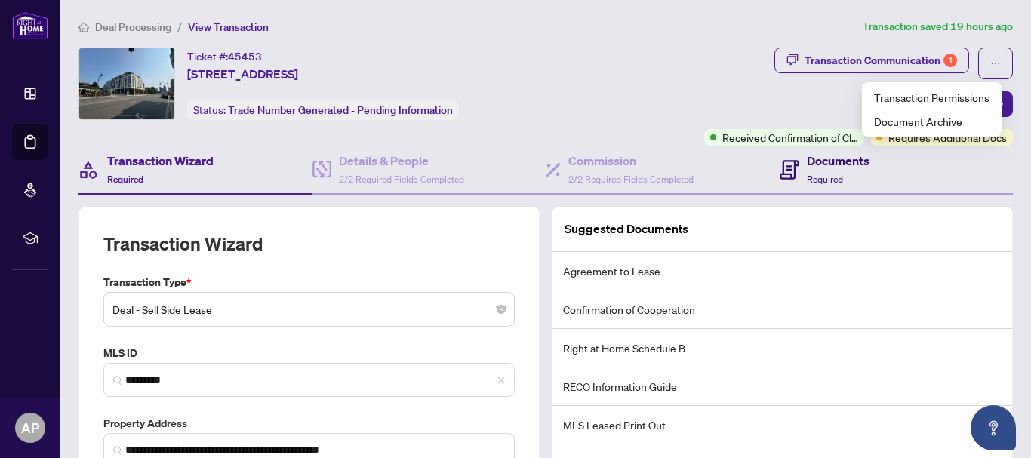
click at [817, 162] on h4 "Documents" at bounding box center [838, 161] width 63 height 18
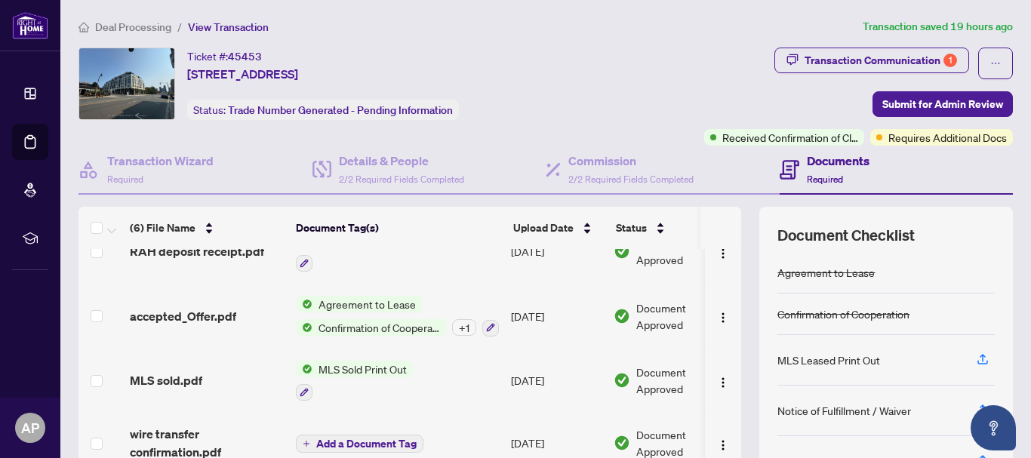
scroll to position [152, 0]
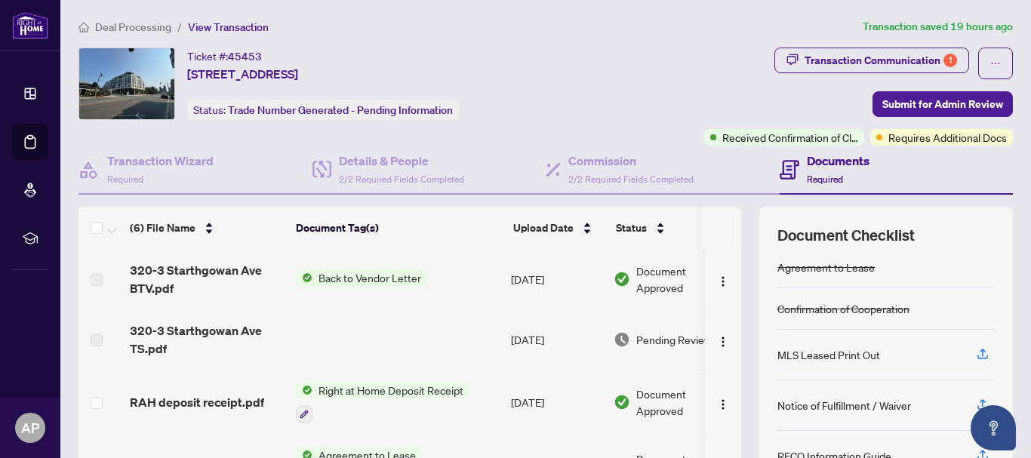
click at [644, 337] on span "Pending Review" at bounding box center [673, 339] width 75 height 17
click at [717, 341] on img "button" at bounding box center [723, 342] width 12 height 12
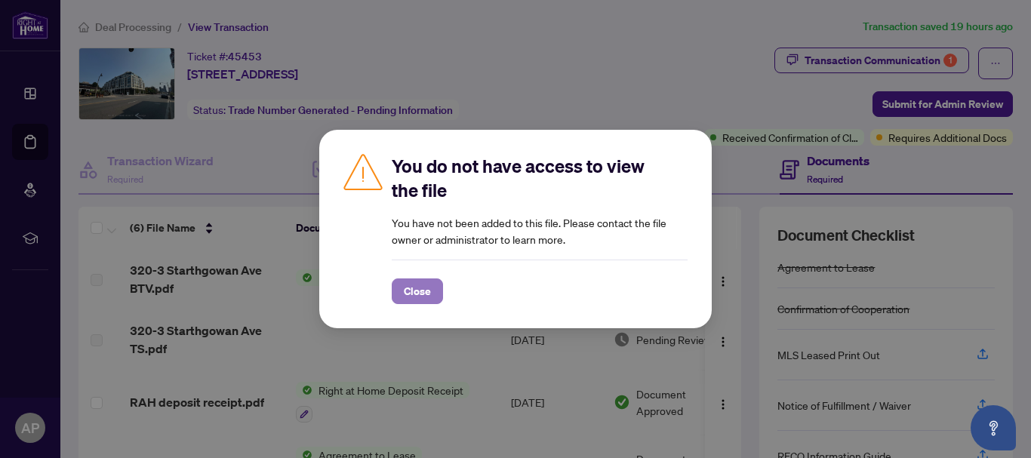
click at [432, 293] on button "Close" at bounding box center [417, 291] width 51 height 26
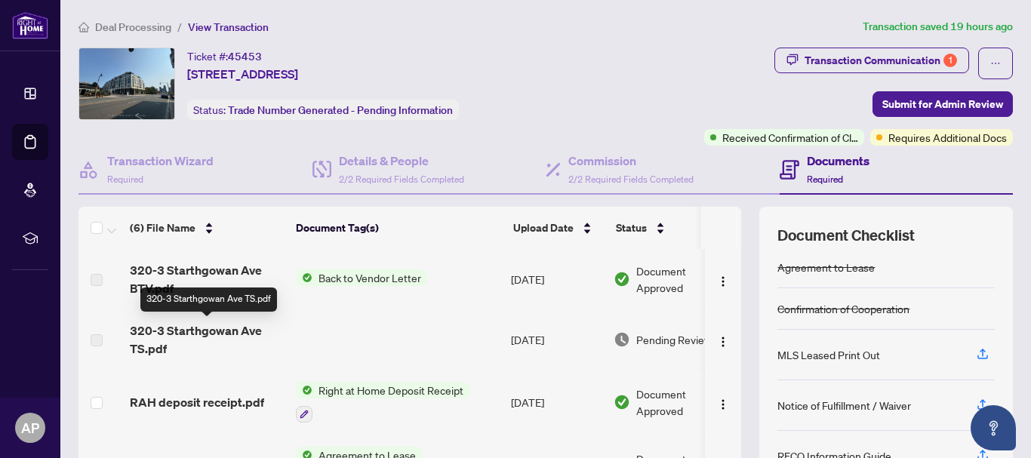
click at [205, 321] on span "320-3 Starthgowan Ave TS.pdf" at bounding box center [207, 339] width 154 height 36
click at [193, 333] on span "320-3 Starthgowan Ave TS.pdf" at bounding box center [207, 339] width 154 height 36
click at [103, 335] on td at bounding box center [100, 339] width 45 height 60
click at [75, 340] on div "Ticket #: 45453 320-3 [STREET_ADDRESS] Status: Trade Number Generated - Pending…" at bounding box center [545, 297] width 946 height 499
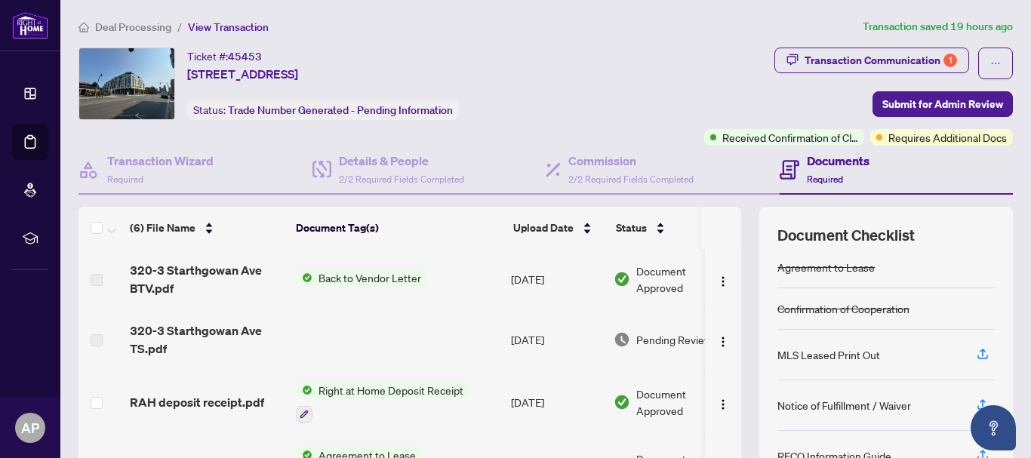
click at [291, 345] on td at bounding box center [397, 339] width 215 height 60
click at [367, 346] on td at bounding box center [397, 339] width 215 height 60
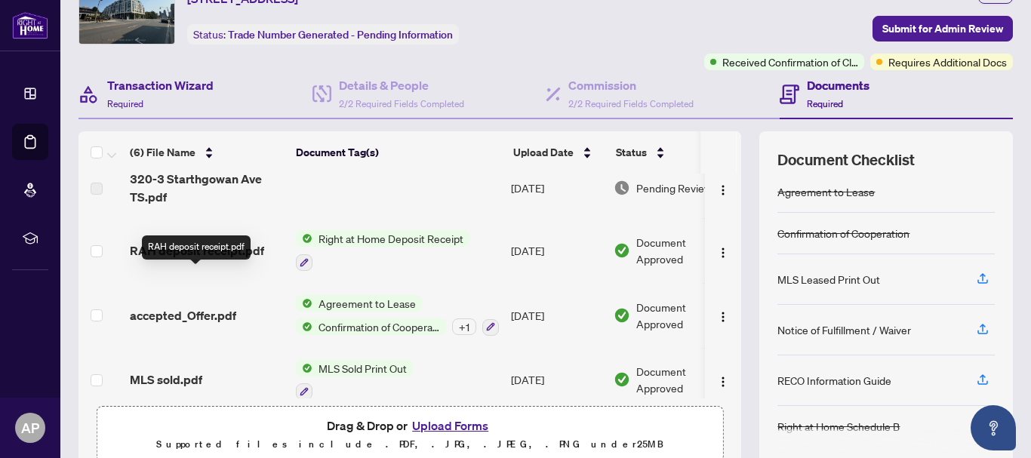
scroll to position [1, 0]
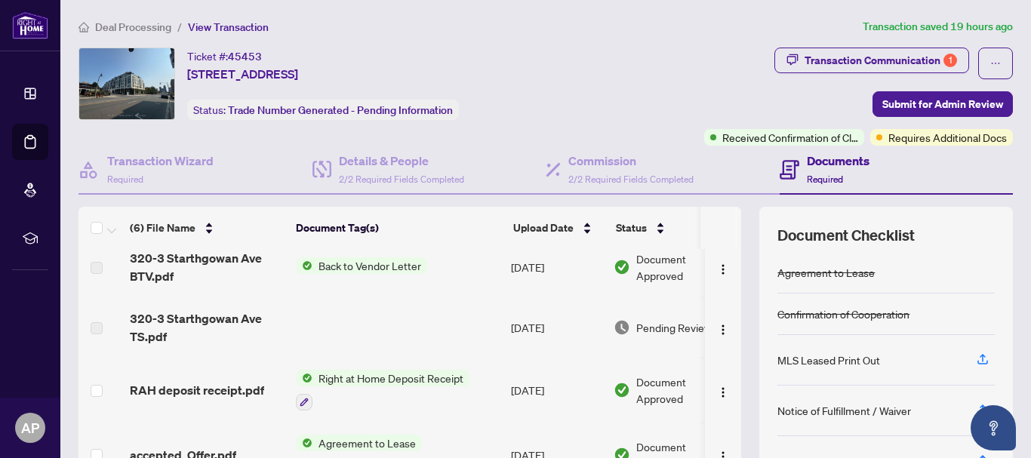
scroll to position [1, 0]
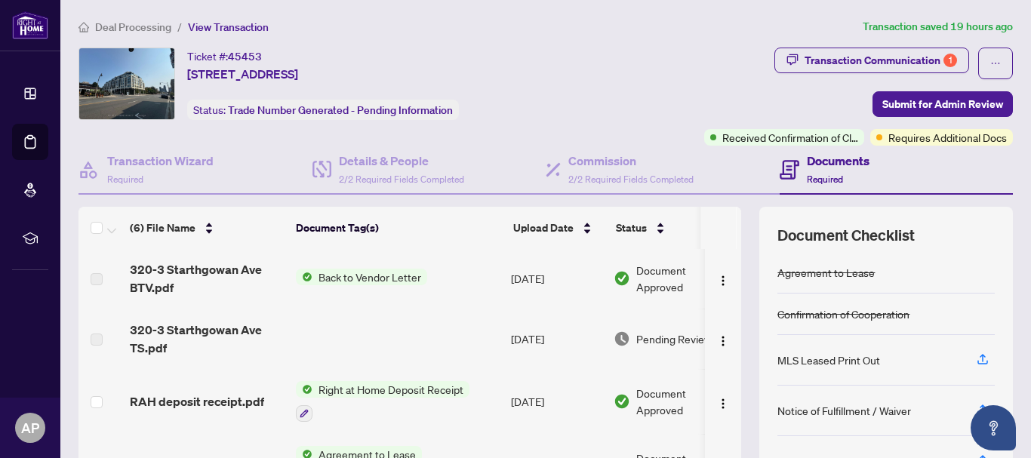
click at [345, 335] on td at bounding box center [397, 339] width 215 height 60
click at [235, 338] on span "320-3 Starthgowan Ave TS.pdf" at bounding box center [207, 339] width 154 height 36
drag, startPoint x: 508, startPoint y: 332, endPoint x: 594, endPoint y: 332, distance: 86.0
click at [510, 332] on td "[DATE]" at bounding box center [556, 339] width 103 height 60
click at [596, 332] on td "[DATE]" at bounding box center [556, 339] width 103 height 60
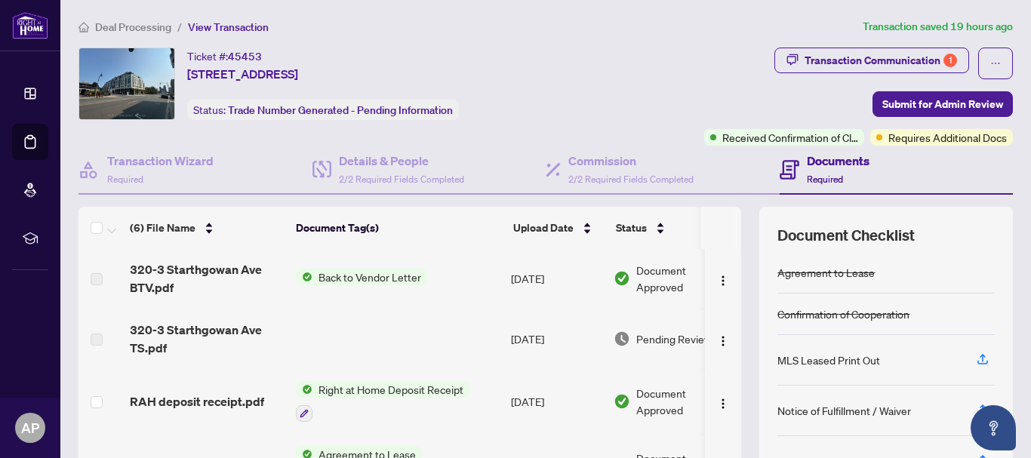
click at [653, 336] on span "Pending Review" at bounding box center [673, 338] width 75 height 17
click at [717, 330] on span "button" at bounding box center [723, 338] width 12 height 17
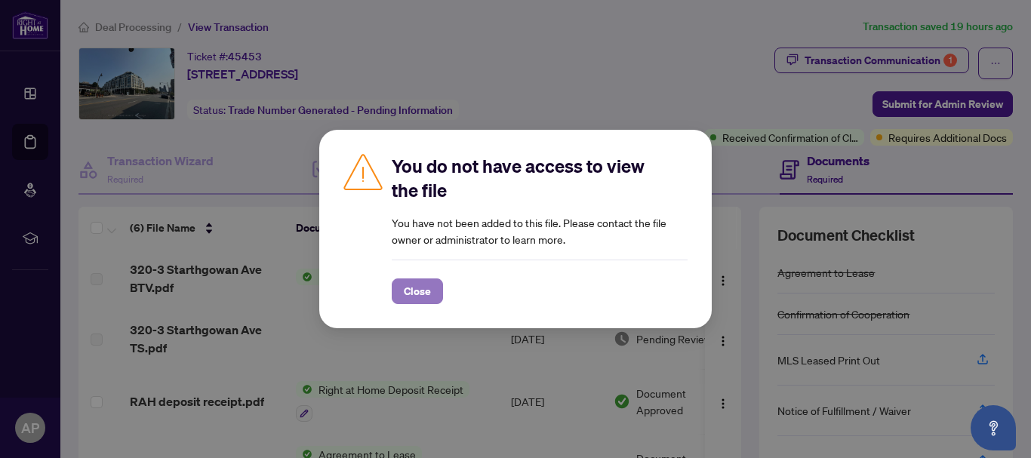
click at [403, 290] on button "Close" at bounding box center [417, 291] width 51 height 26
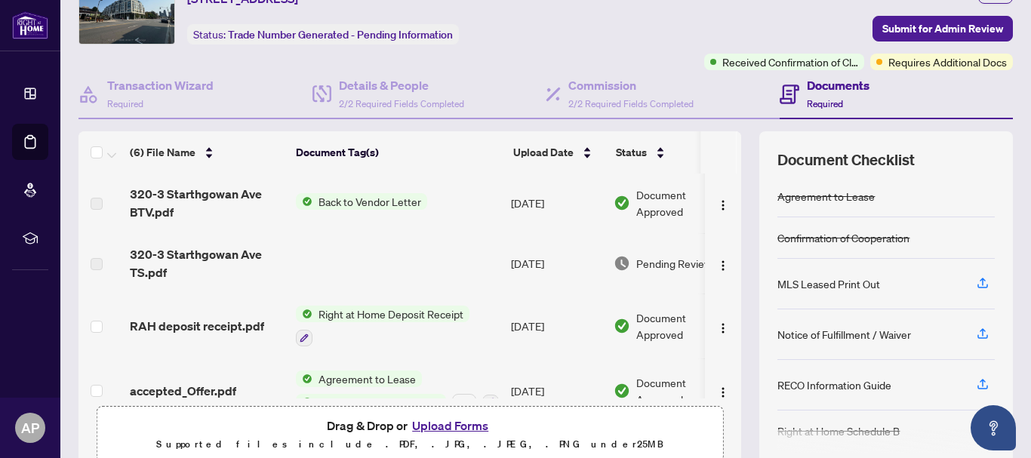
scroll to position [0, 0]
click at [773, 66] on span "Received Confirmation of Closing" at bounding box center [790, 62] width 136 height 17
click at [807, 88] on h4 "Documents" at bounding box center [838, 85] width 63 height 18
